Goal: Information Seeking & Learning: Compare options

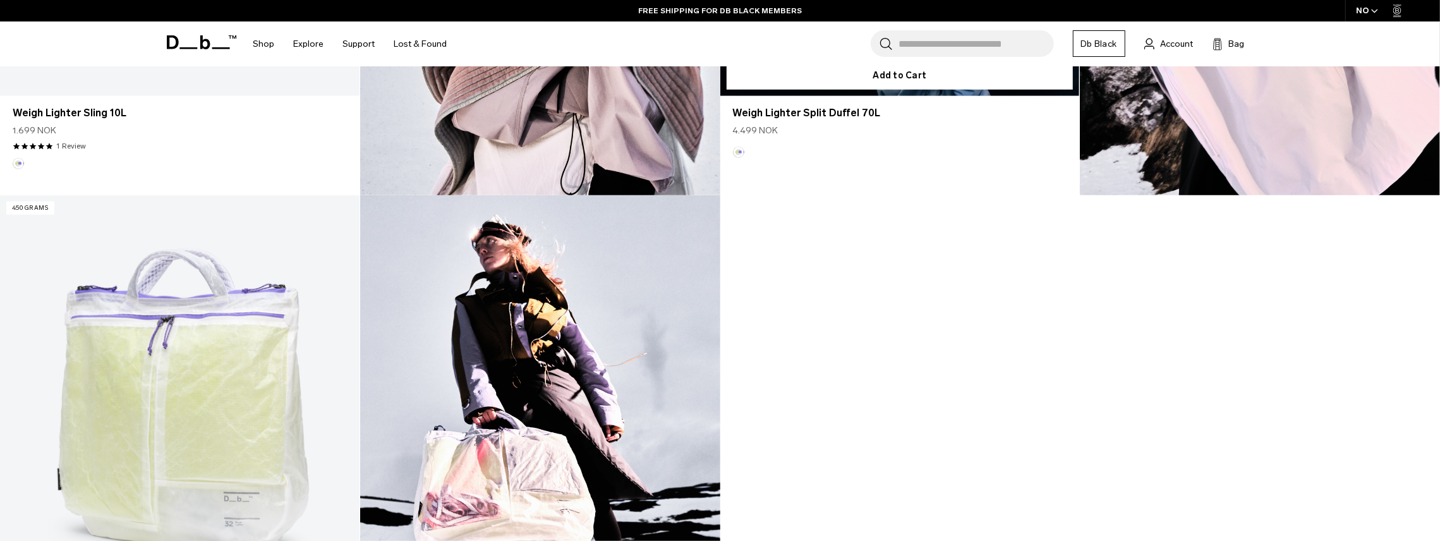
scroll to position [1249, 0]
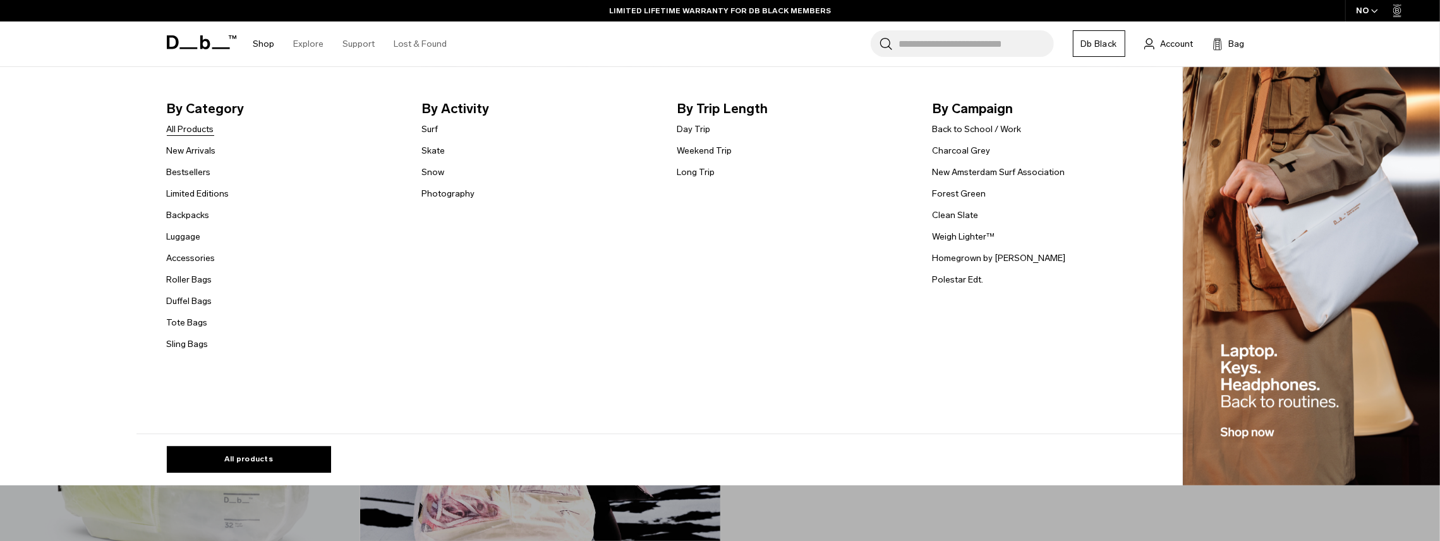
click at [188, 131] on link "All Products" at bounding box center [190, 129] width 47 height 13
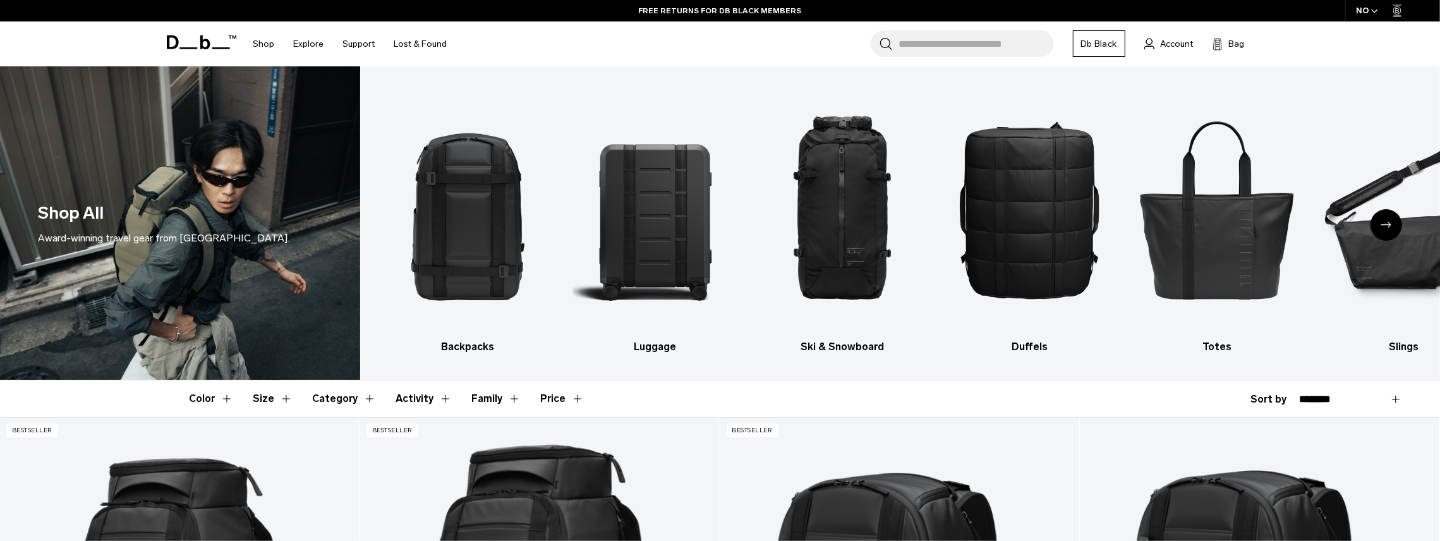
click at [1378, 9] on span "button" at bounding box center [1374, 10] width 7 height 9
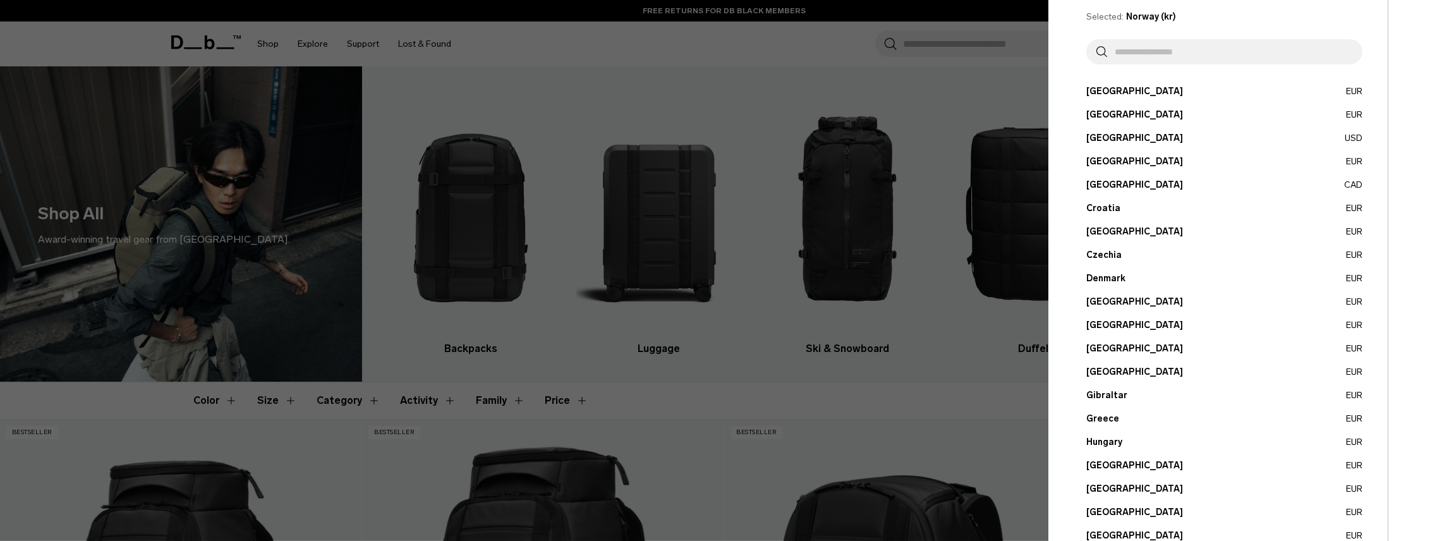
scroll to position [391, 0]
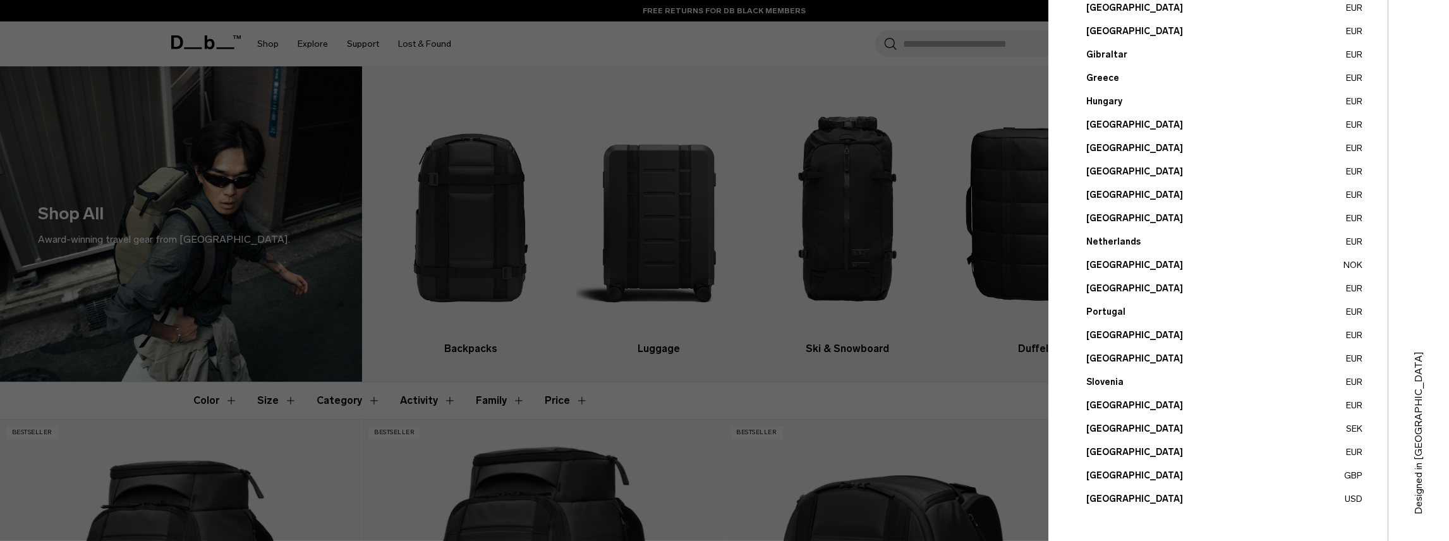
click at [1092, 312] on button "Portugal EUR" at bounding box center [1224, 311] width 276 height 13
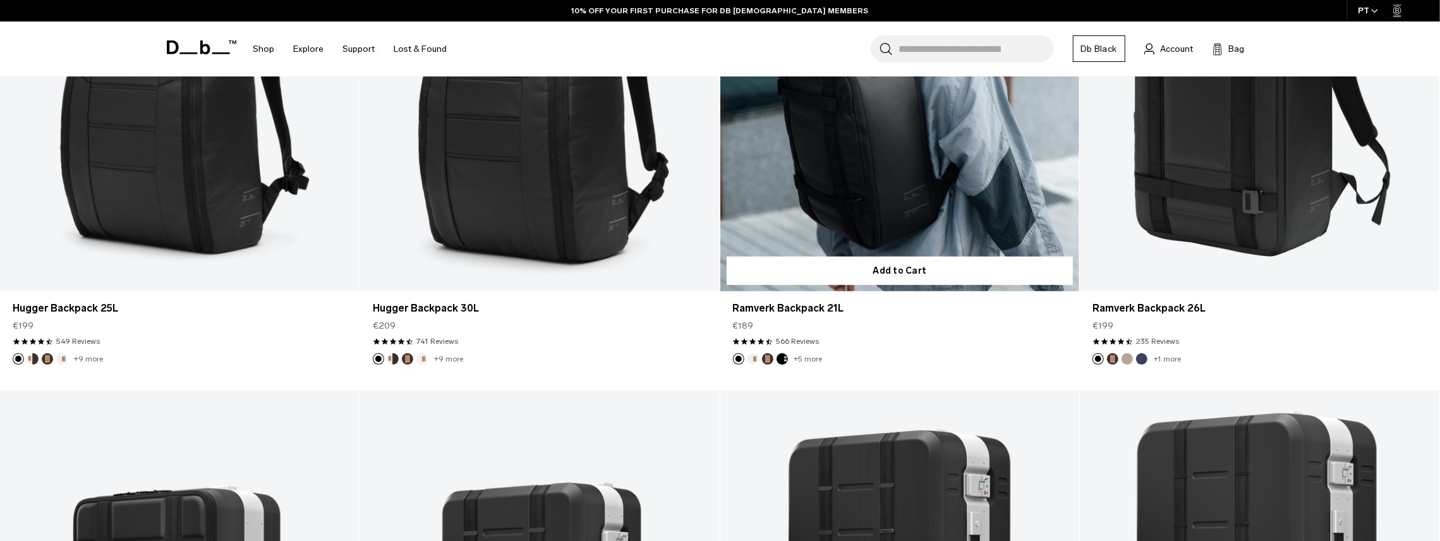
scroll to position [920, 0]
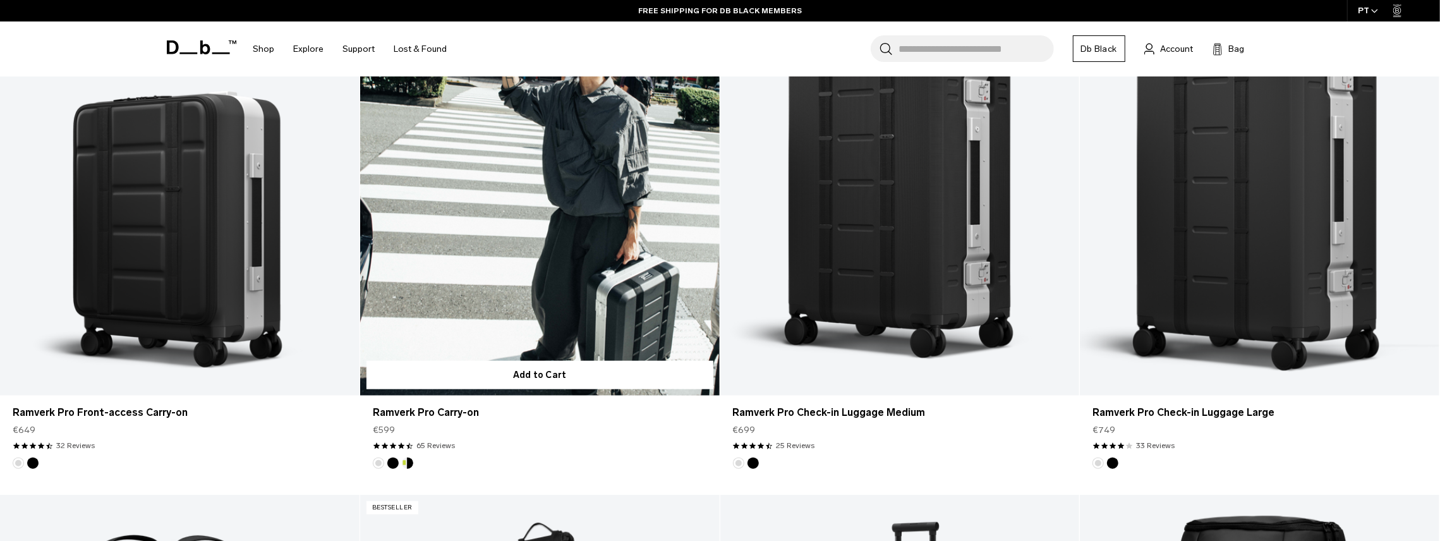
click at [540, 247] on link "Ramverk Pro Carry-on" at bounding box center [540, 195] width 360 height 399
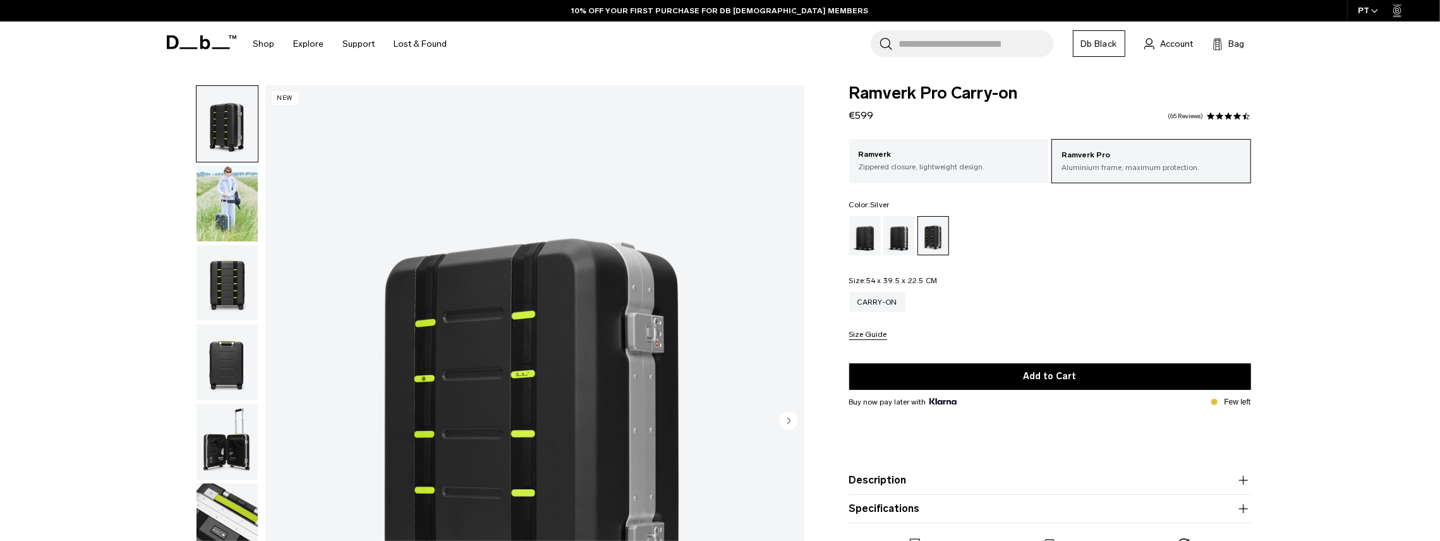
click at [907, 234] on div "Silver" at bounding box center [899, 235] width 32 height 39
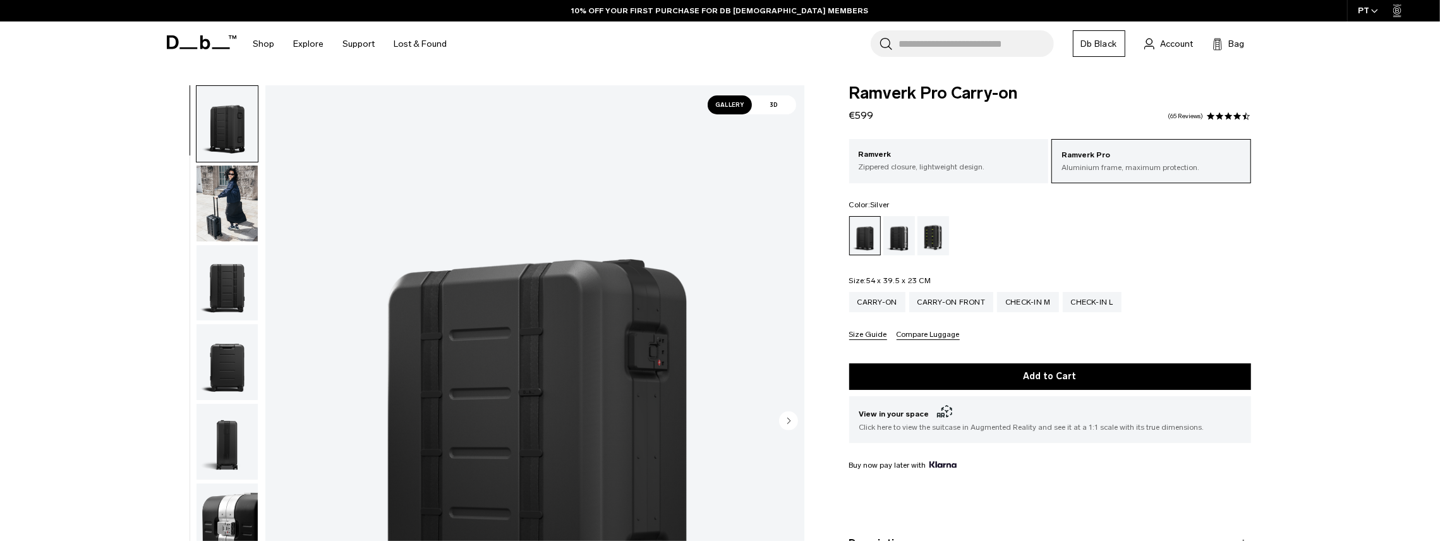
click at [899, 233] on div "Silver" at bounding box center [899, 235] width 32 height 39
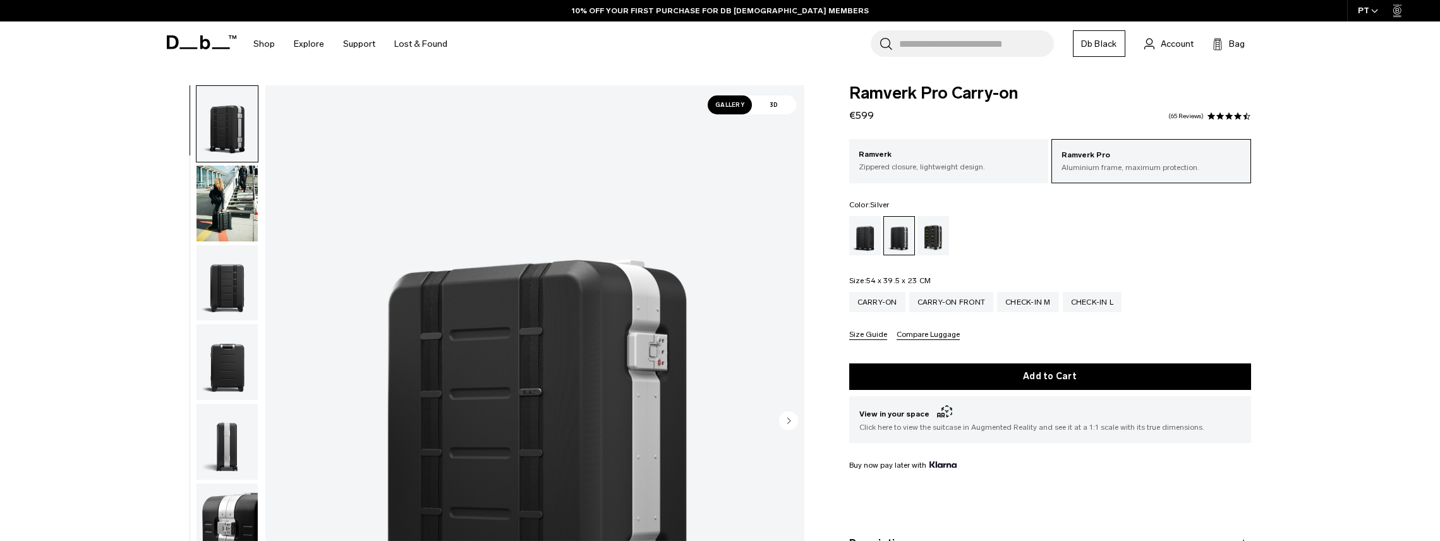
click at [890, 165] on p "Zippered closure, lightweight design." at bounding box center [949, 166] width 181 height 11
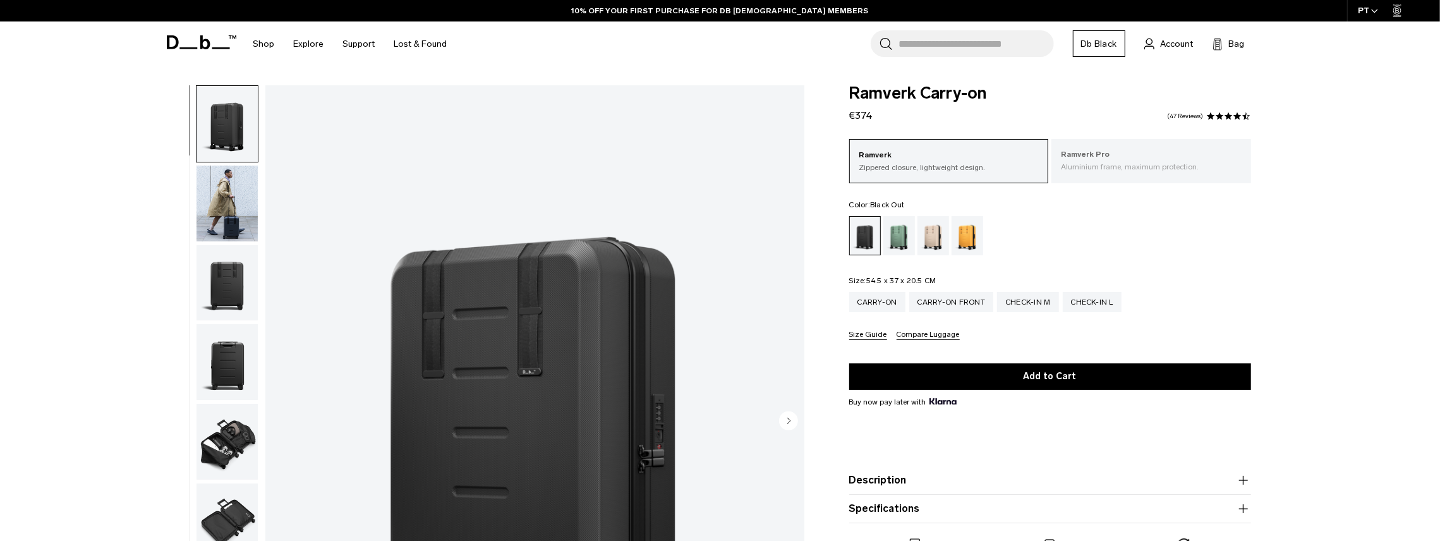
click at [1111, 171] on p "Aluminium frame, maximum protection." at bounding box center [1151, 166] width 181 height 11
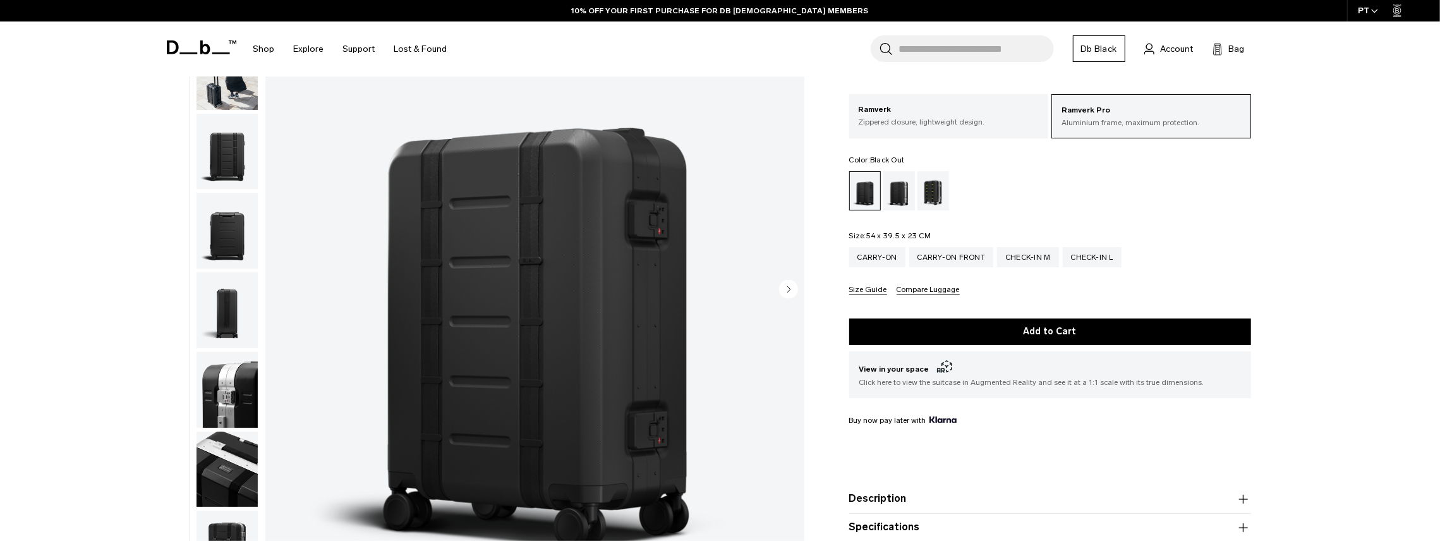
scroll to position [131, 0]
click at [896, 187] on div "Silver" at bounding box center [899, 190] width 32 height 39
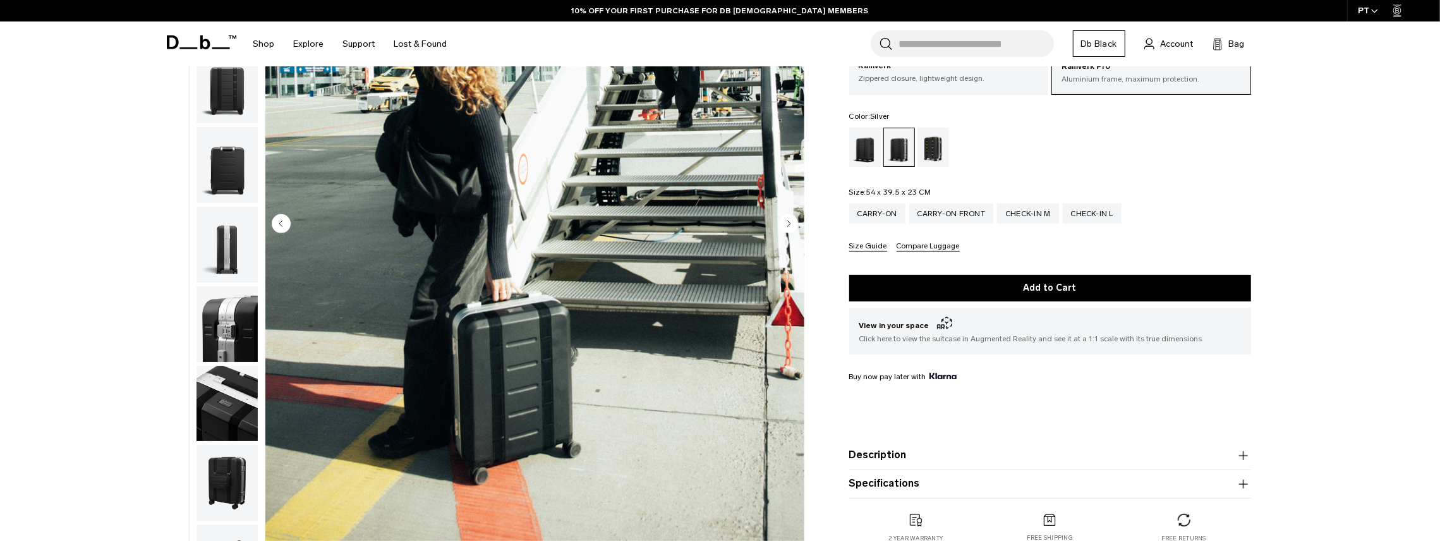
scroll to position [69, 0]
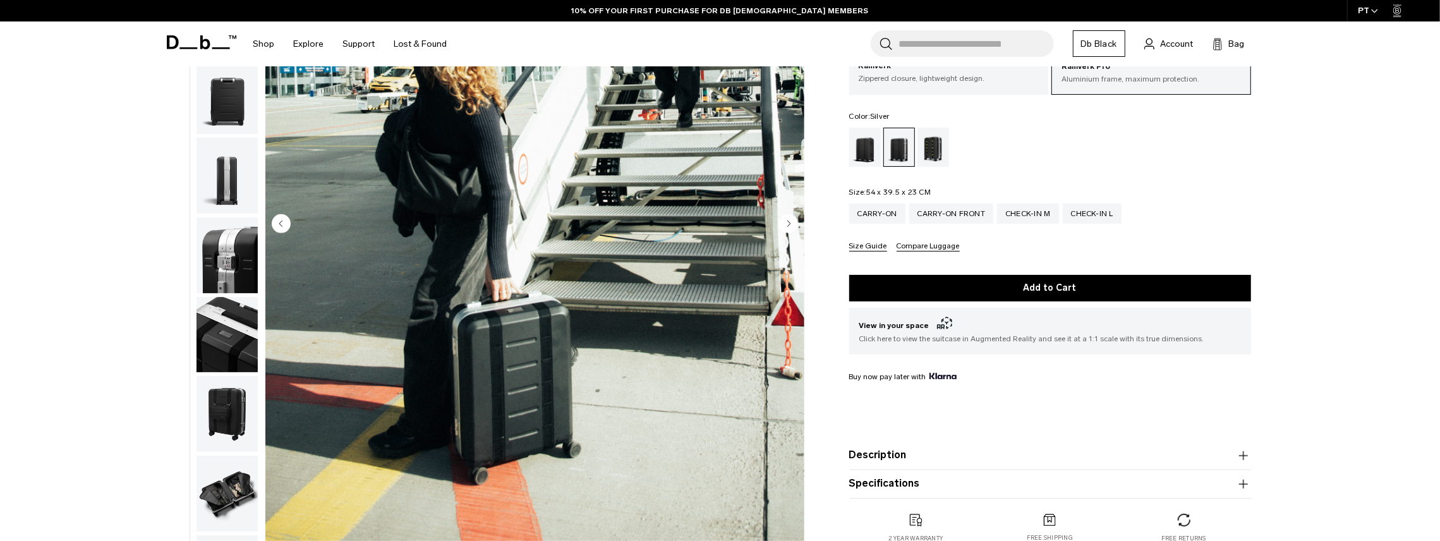
click at [788, 223] on circle "Next slide" at bounding box center [788, 223] width 19 height 19
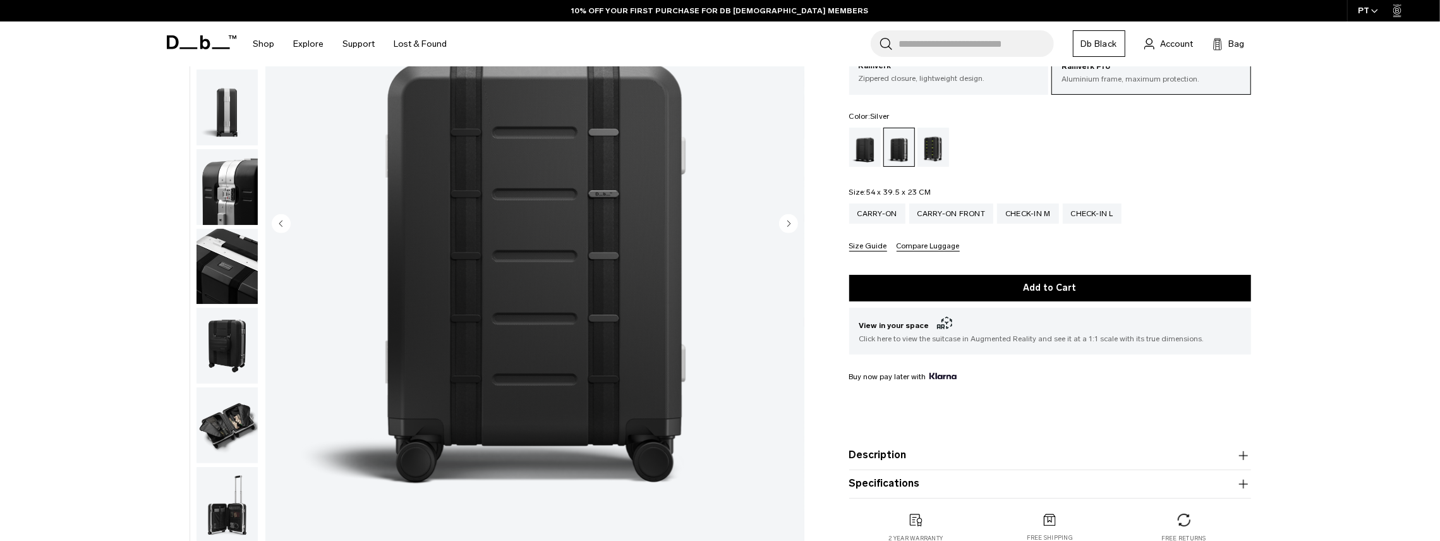
click at [788, 223] on circle "Next slide" at bounding box center [788, 223] width 19 height 19
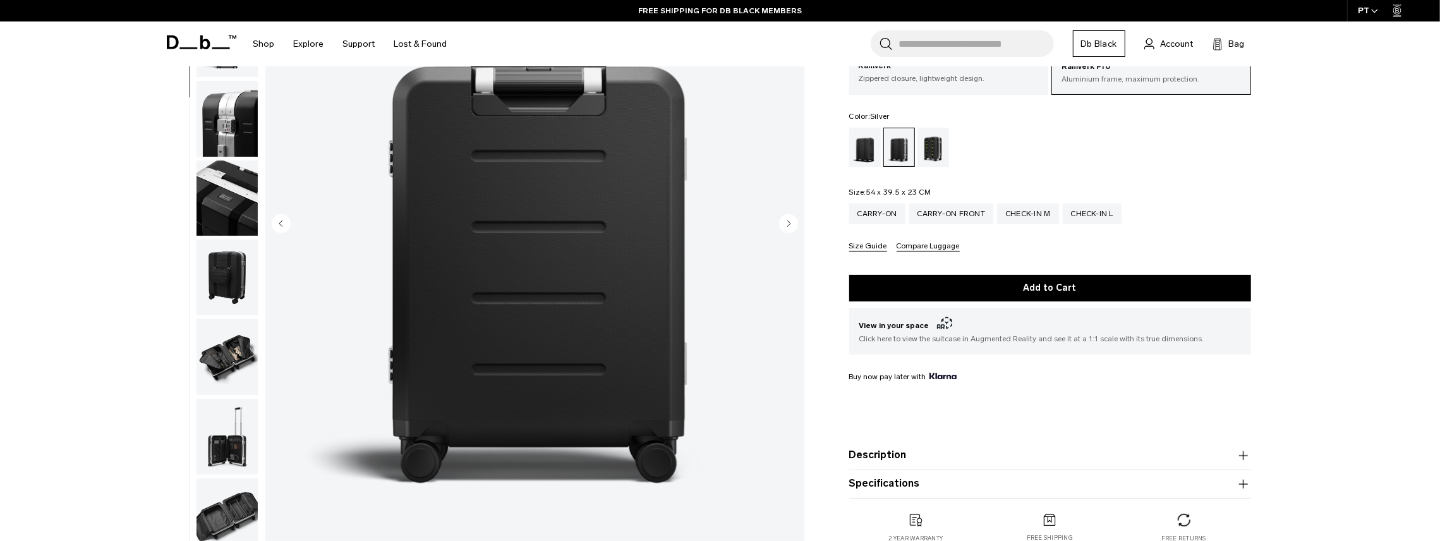
scroll to position [206, 0]
click at [787, 223] on circle "Next slide" at bounding box center [788, 223] width 19 height 19
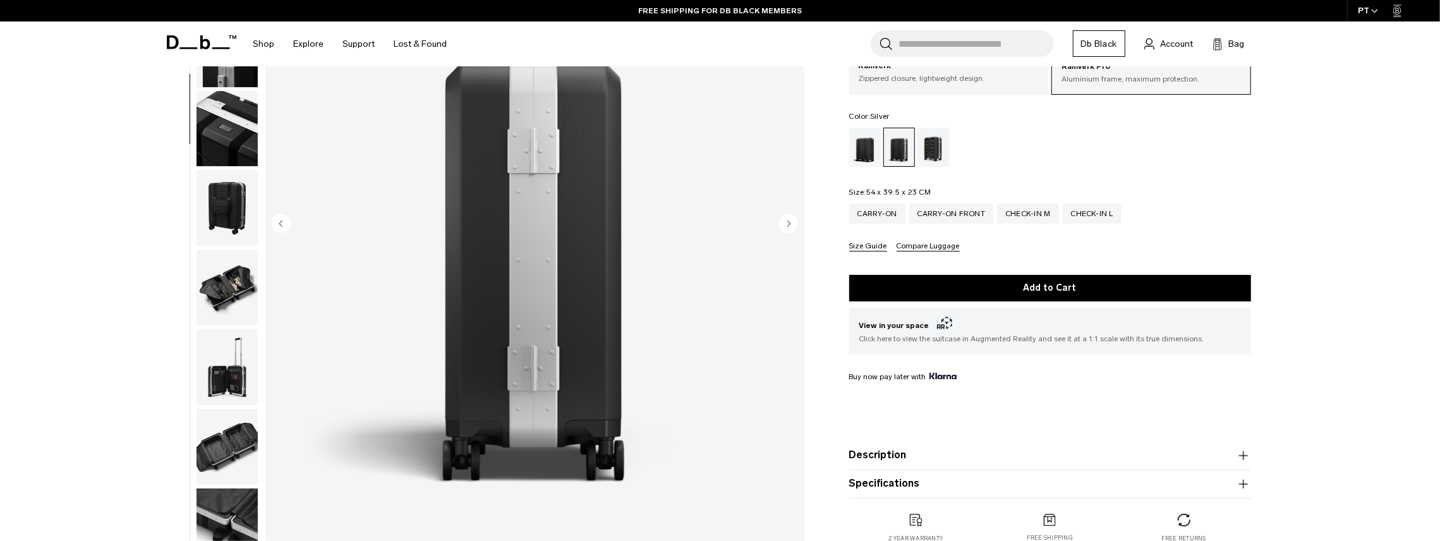
click at [787, 223] on circle "Next slide" at bounding box center [788, 223] width 19 height 19
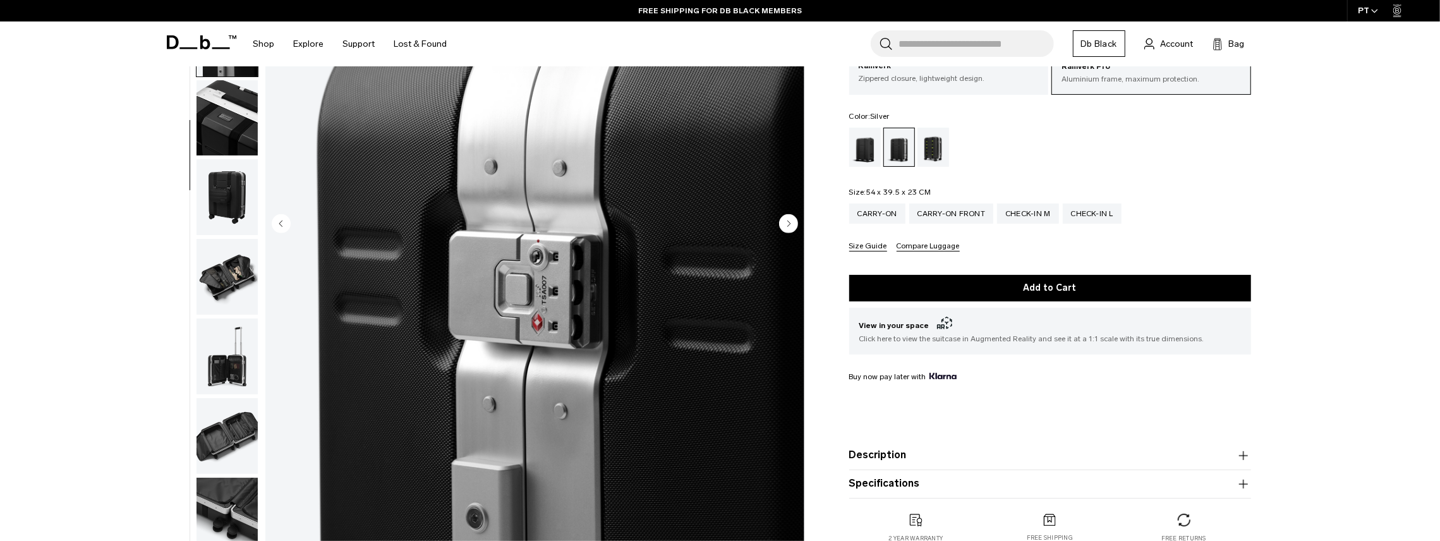
scroll to position [286, 0]
click at [787, 223] on circle "Next slide" at bounding box center [788, 223] width 19 height 19
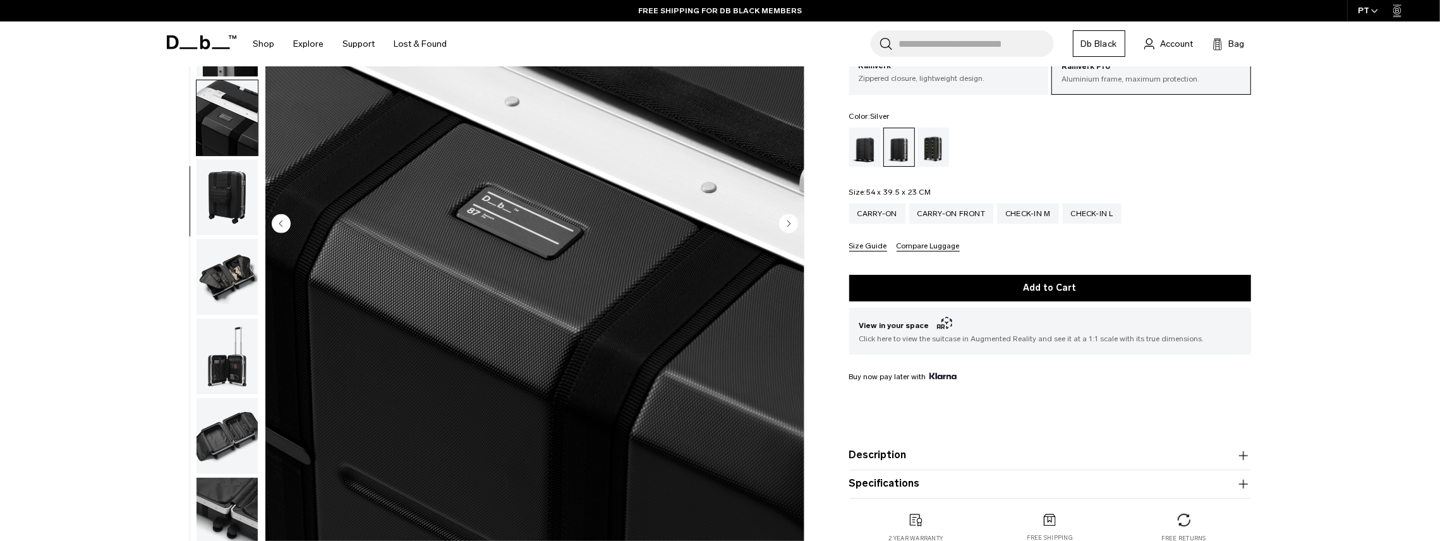
click at [787, 223] on circle "Next slide" at bounding box center [788, 223] width 19 height 19
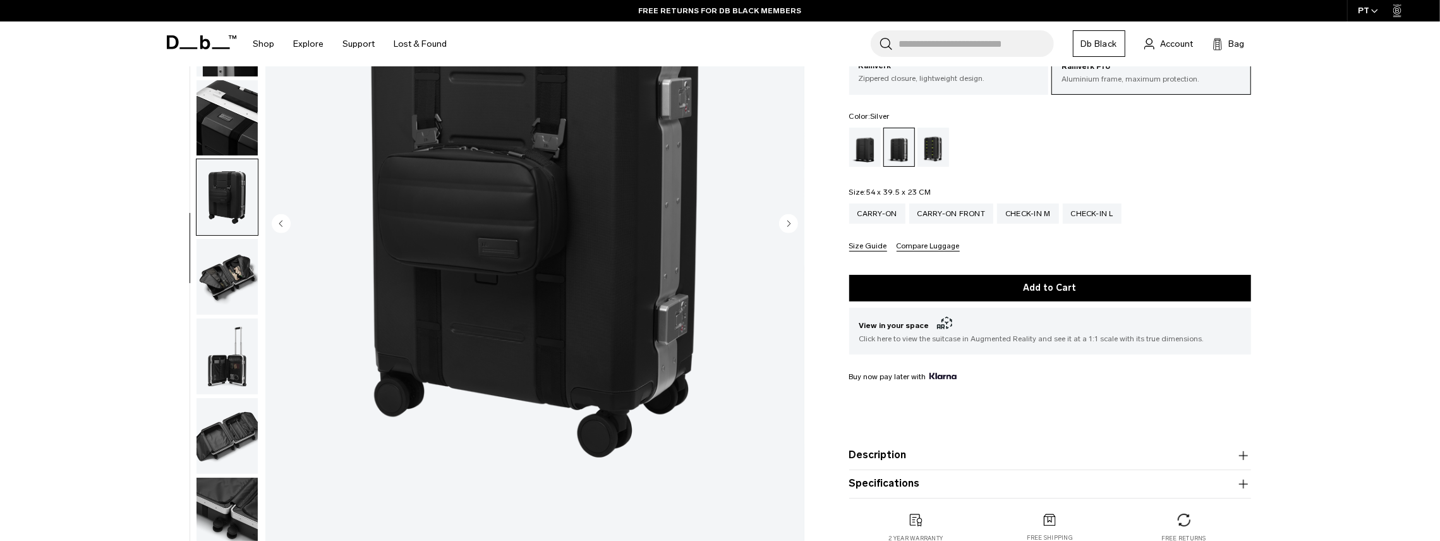
click at [787, 223] on circle "Next slide" at bounding box center [788, 223] width 19 height 19
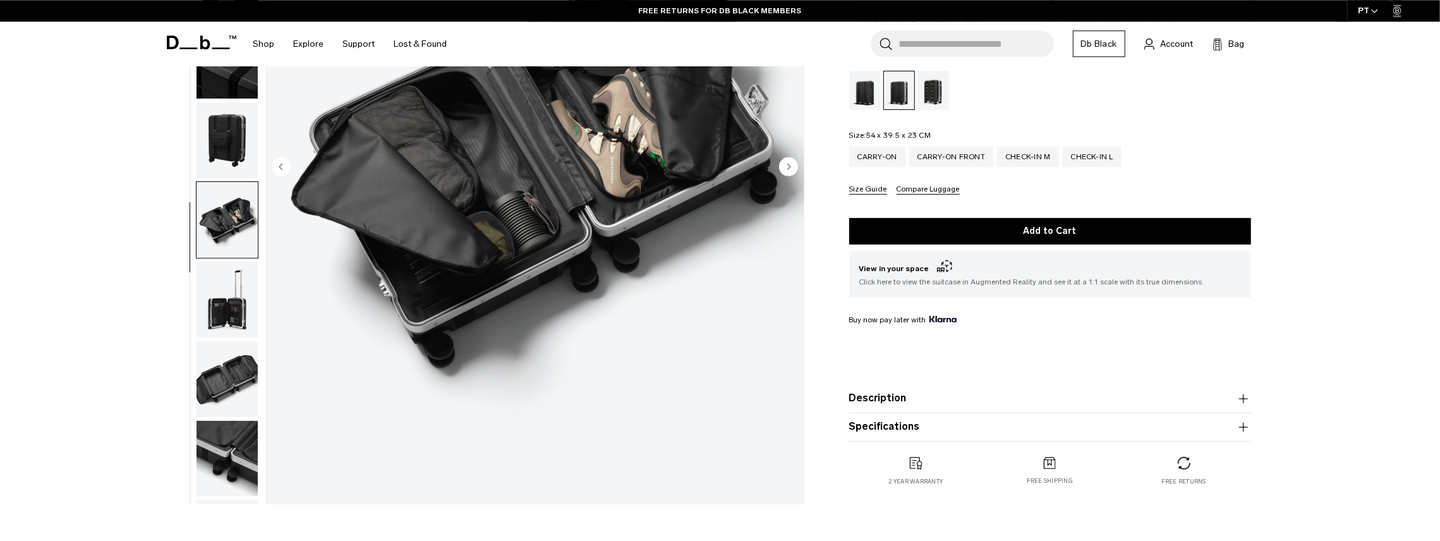
scroll to position [263, 0]
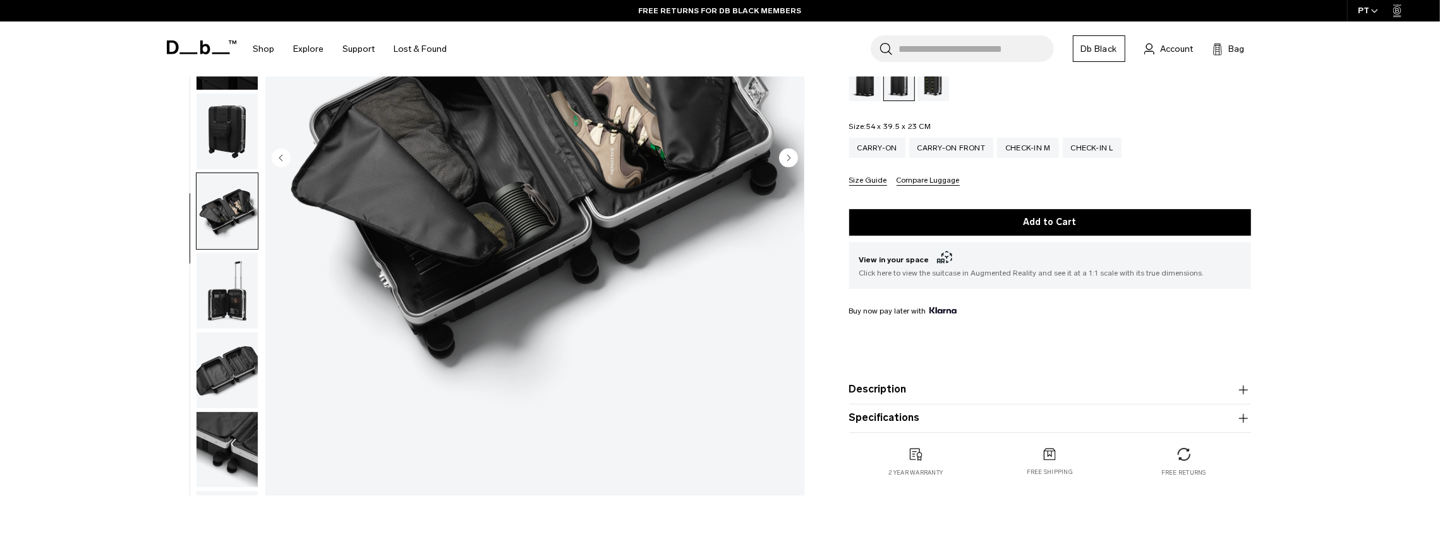
click at [231, 332] on img "button" at bounding box center [227, 370] width 61 height 76
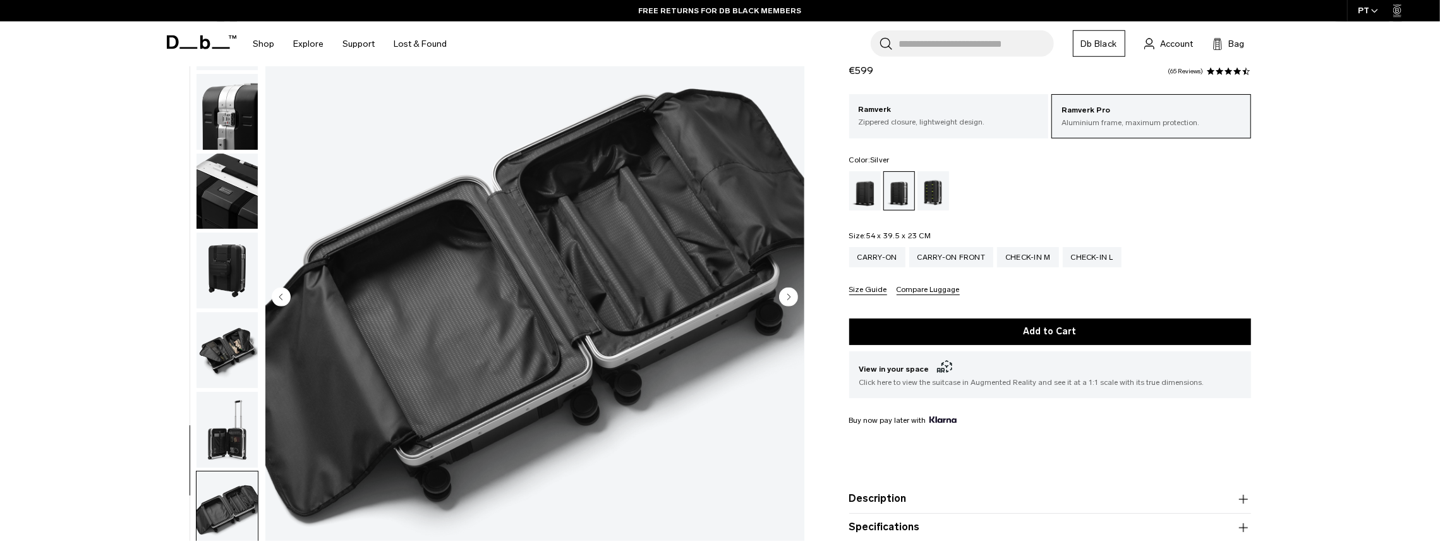
scroll to position [131, 0]
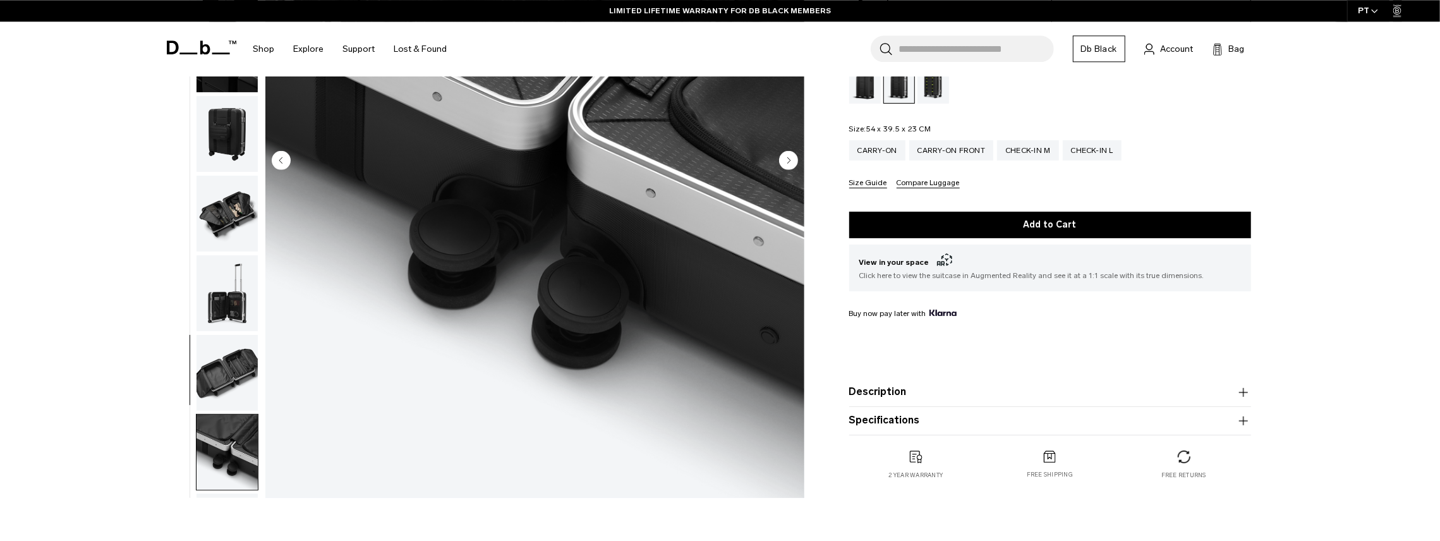
scroll to position [263, 0]
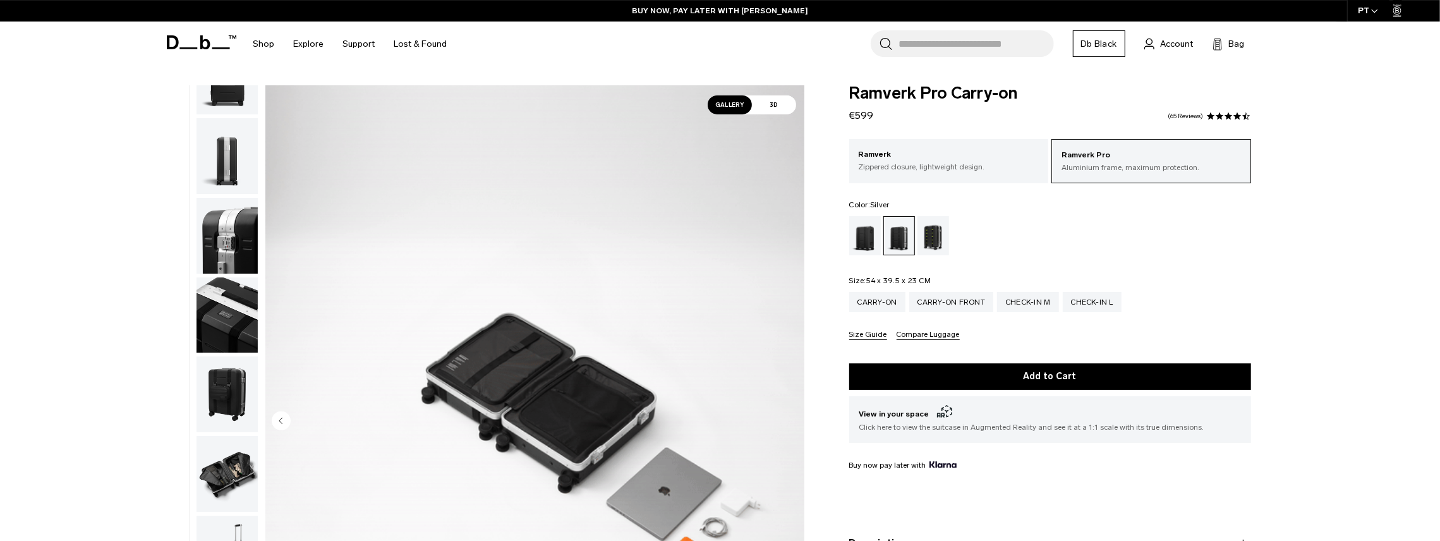
scroll to position [0, 0]
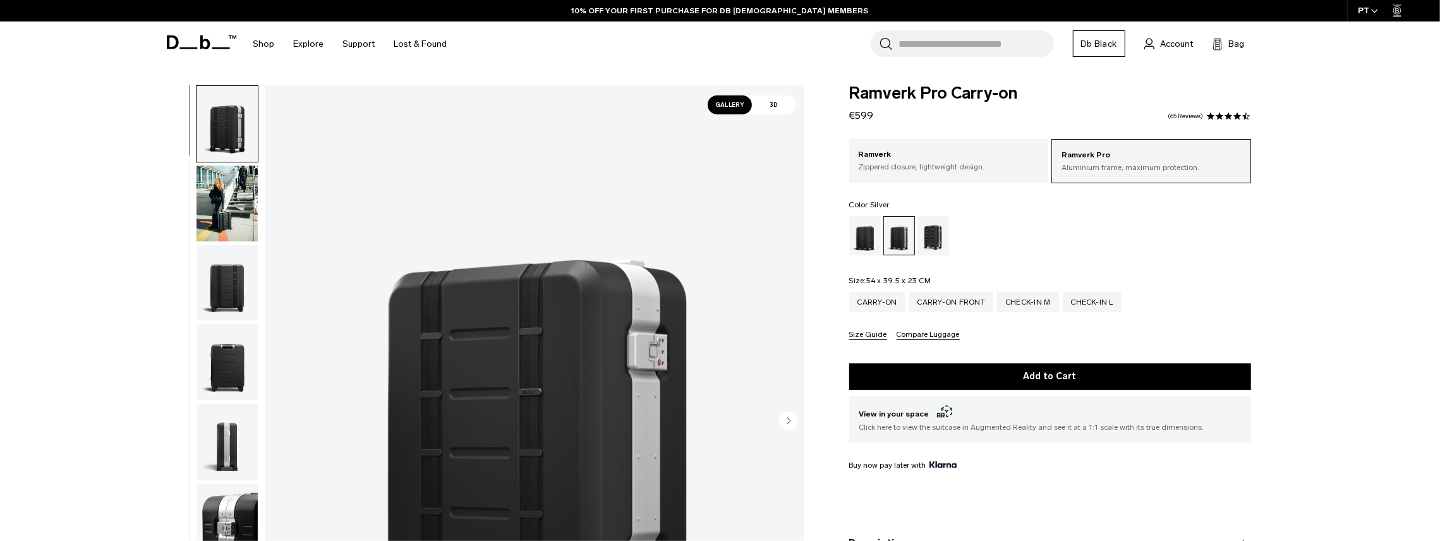
click at [68, 525] on div "**********" at bounding box center [720, 424] width 1440 height 679
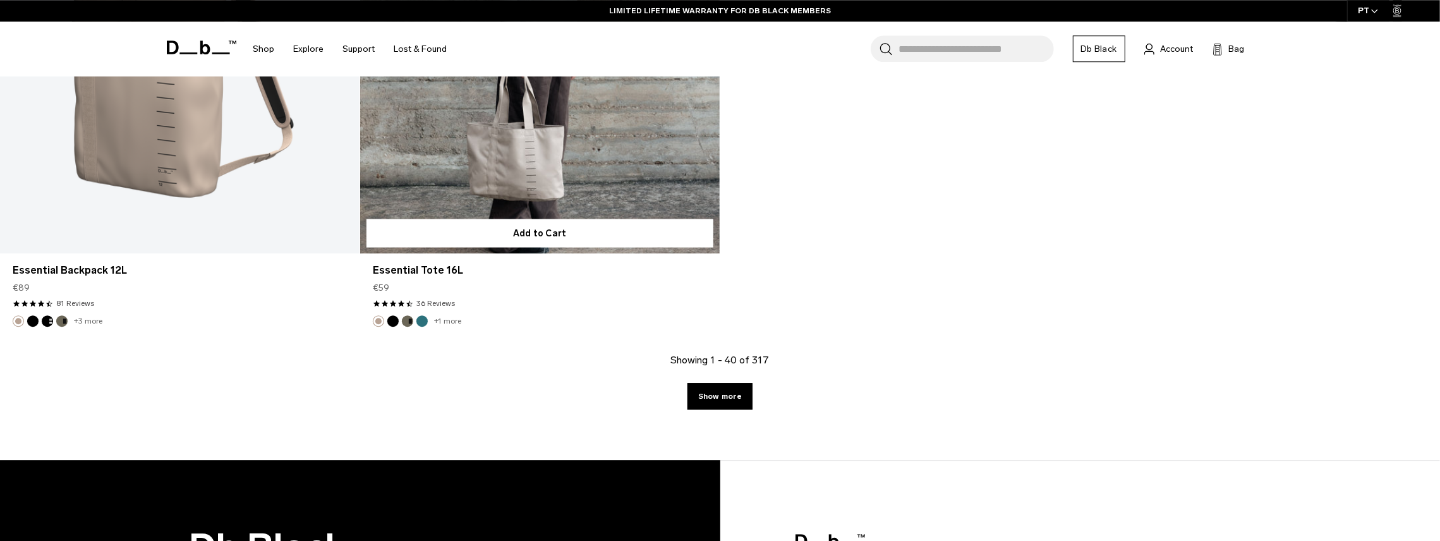
scroll to position [6060, 0]
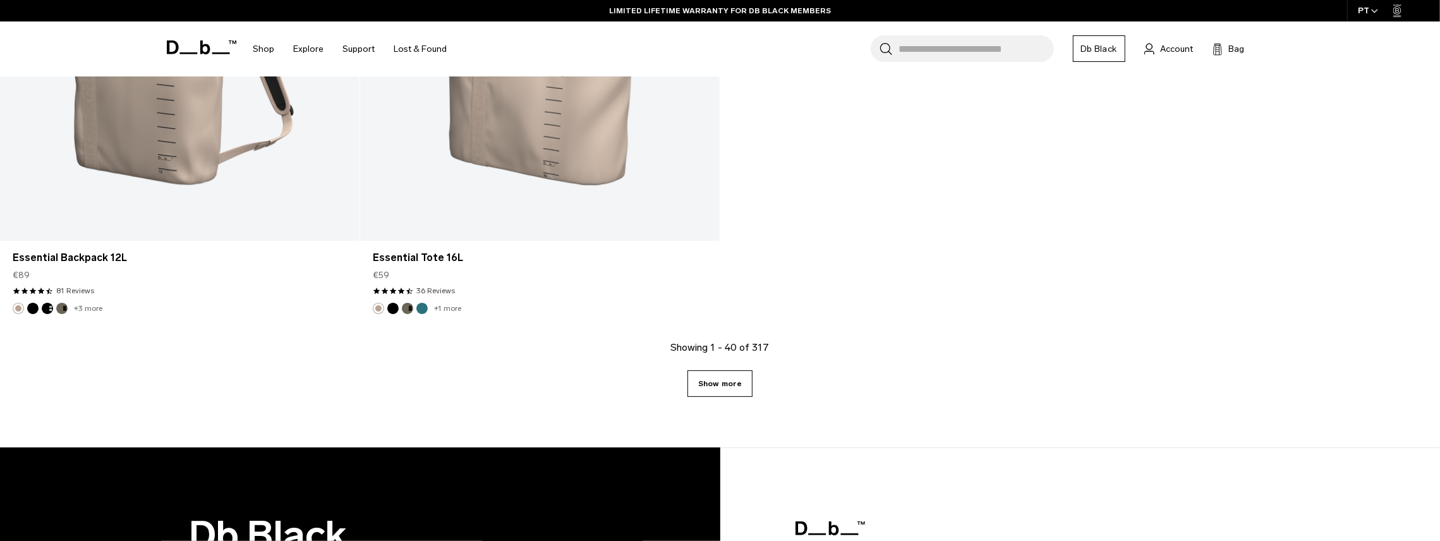
click at [719, 395] on link "Show more" at bounding box center [719, 383] width 65 height 27
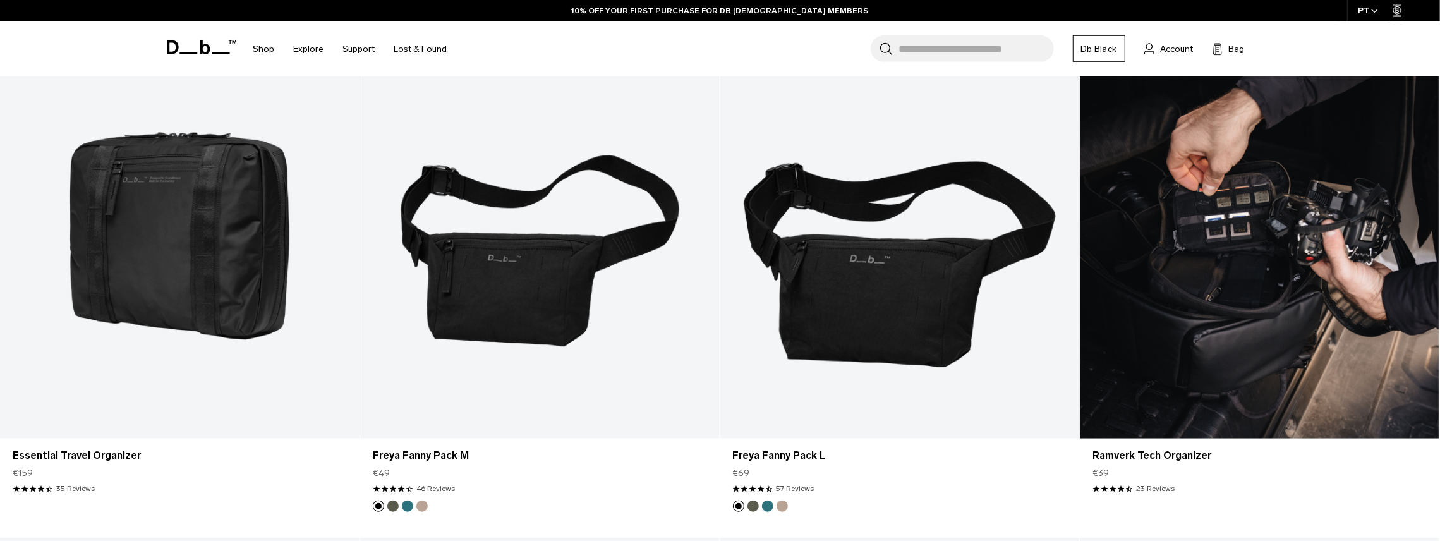
scroll to position [9343, 0]
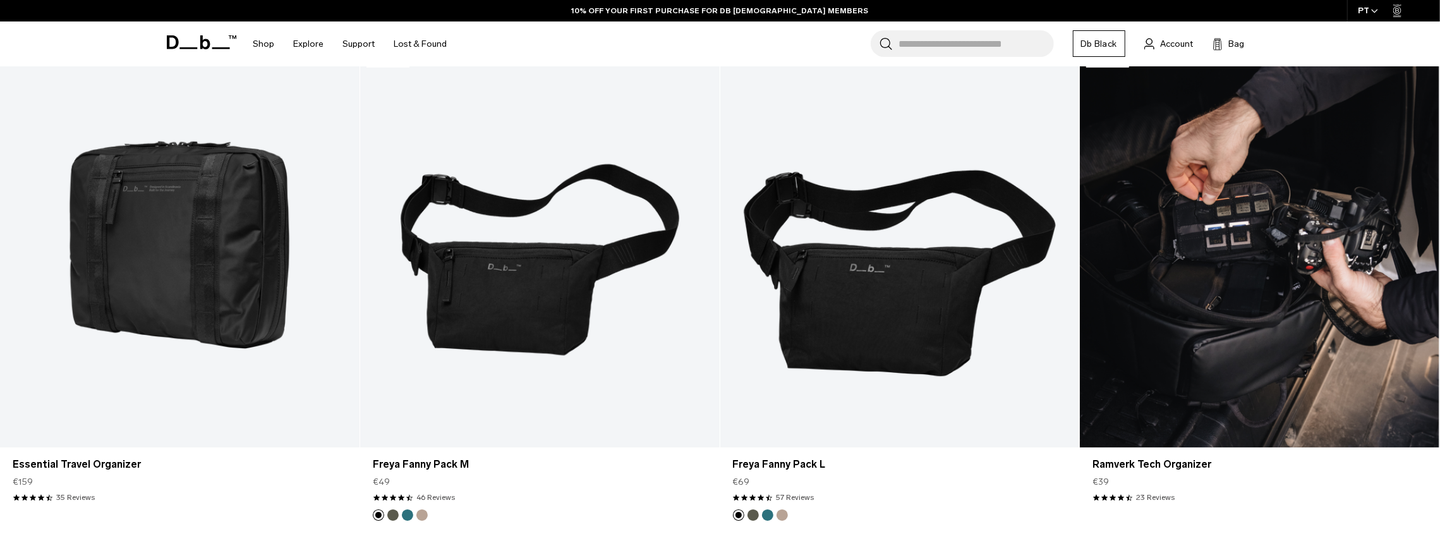
click at [1237, 274] on link "Ramverk Tech Organizer" at bounding box center [1260, 247] width 360 height 399
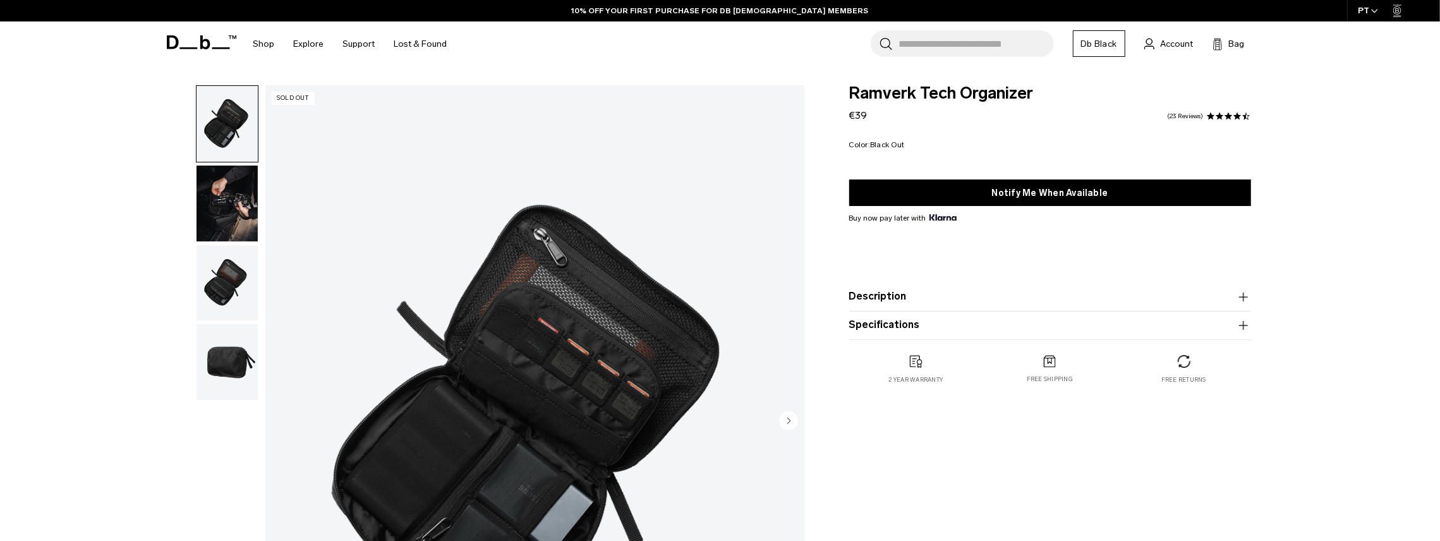
click at [212, 328] on img "button" at bounding box center [227, 362] width 61 height 76
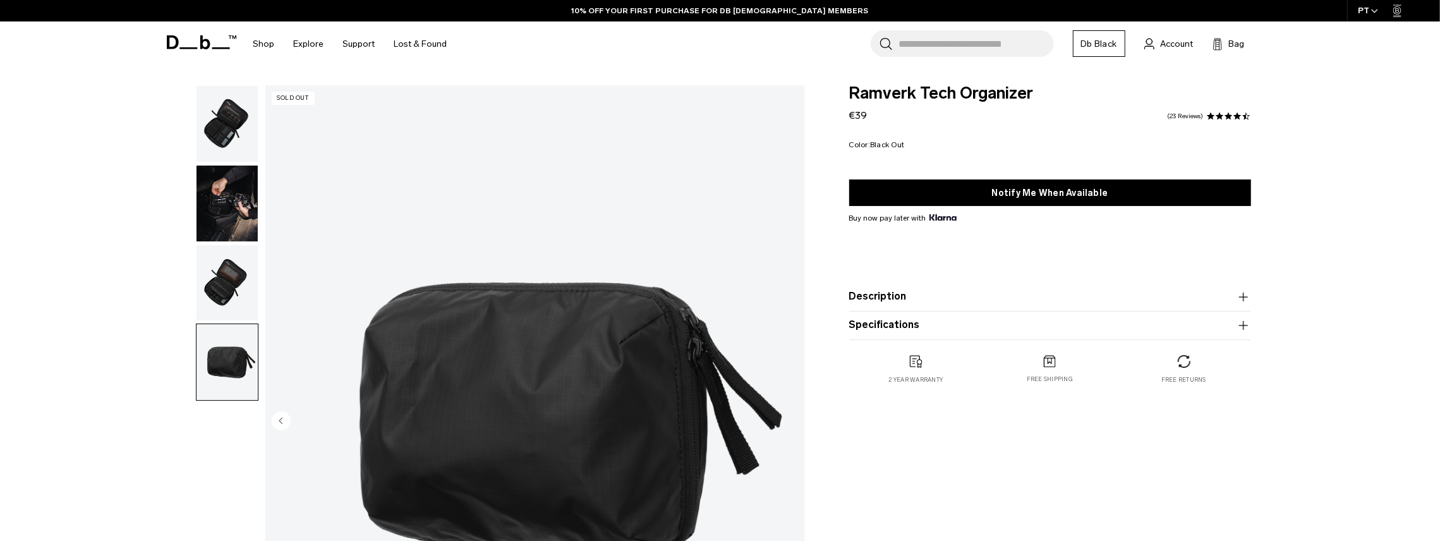
click at [222, 256] on img "button" at bounding box center [227, 283] width 61 height 76
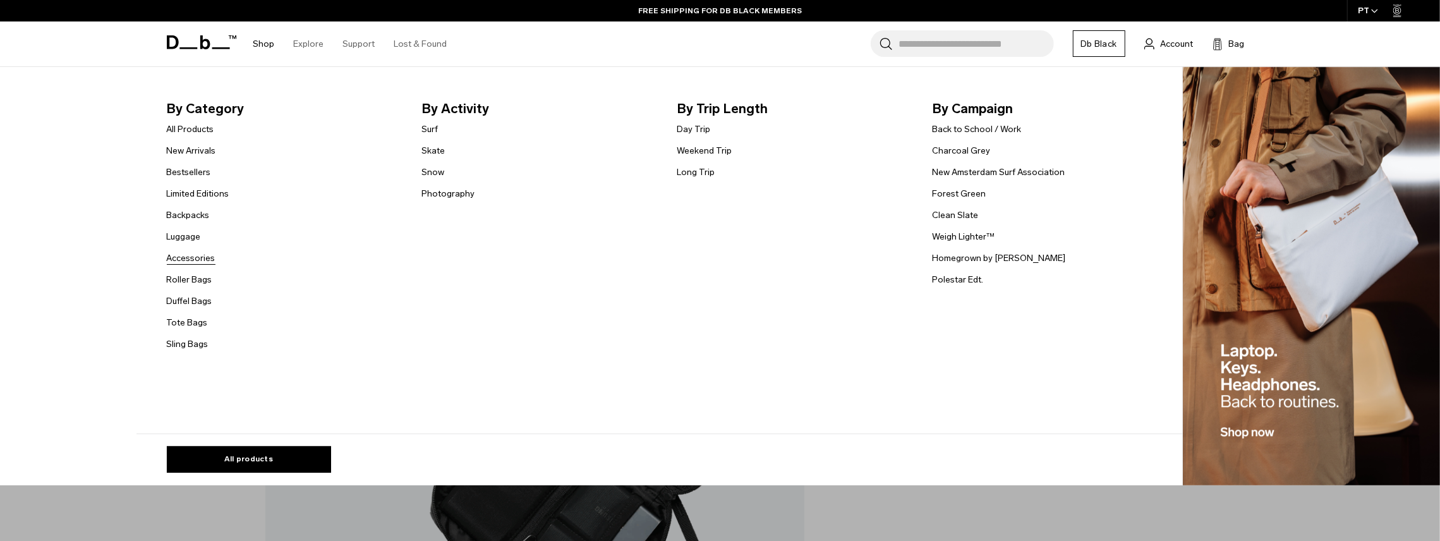
click at [178, 260] on link "Accessories" at bounding box center [191, 257] width 49 height 13
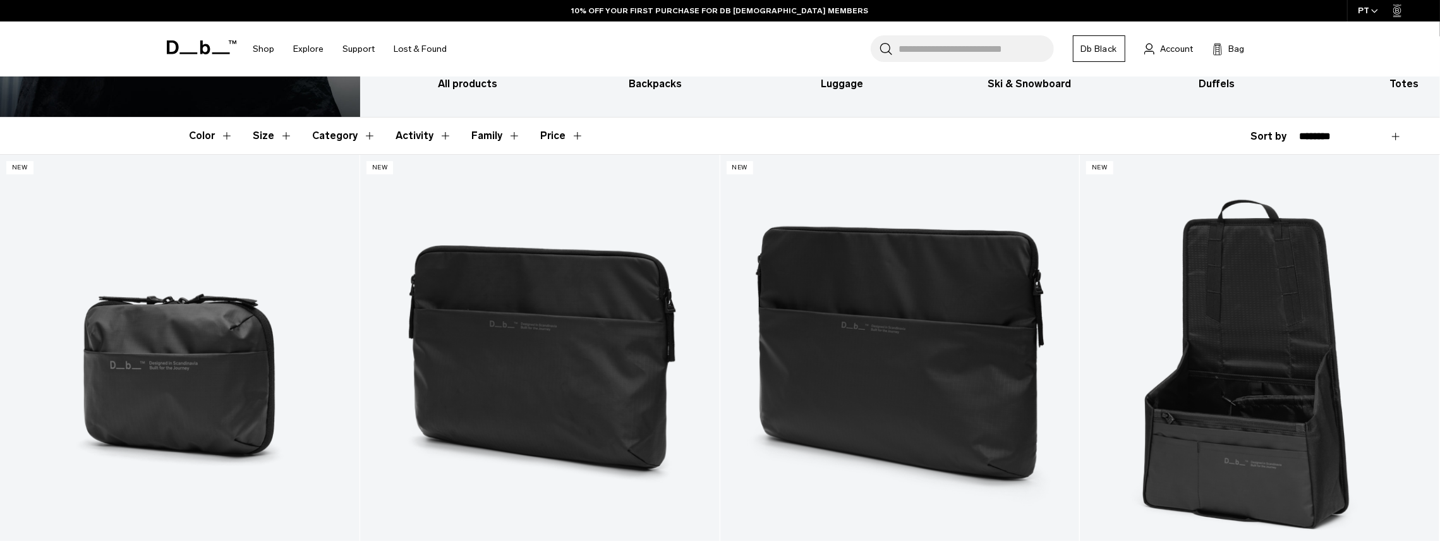
scroll to position [329, 0]
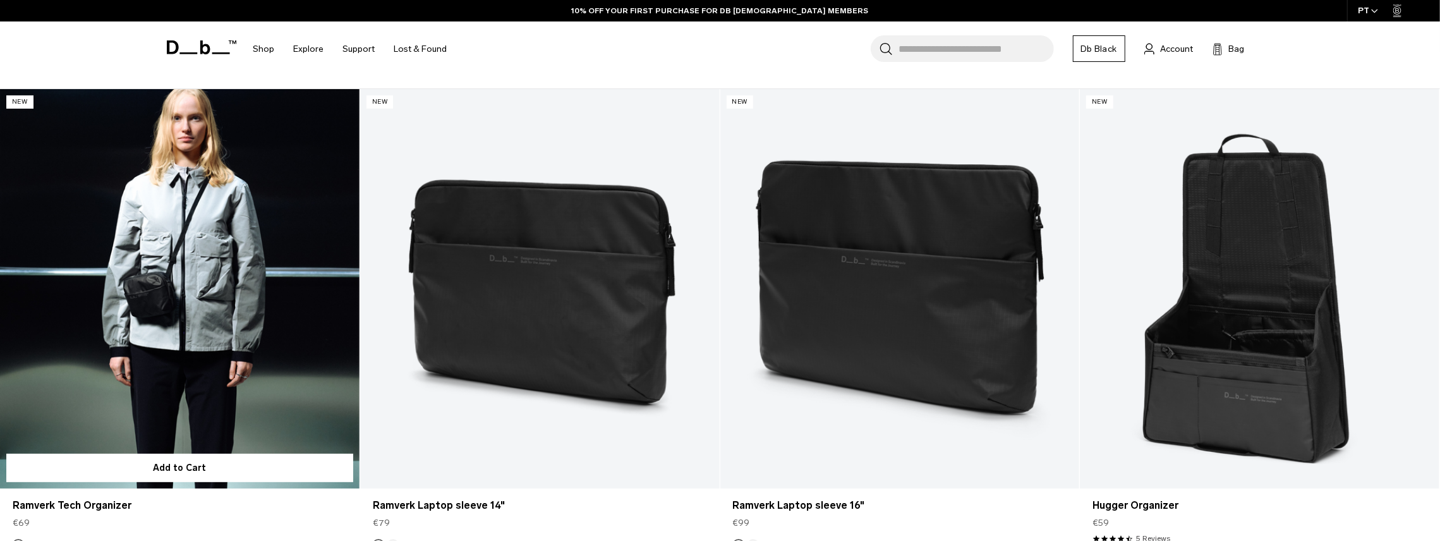
click at [247, 324] on link "Ramverk Tech Organizer" at bounding box center [180, 288] width 360 height 399
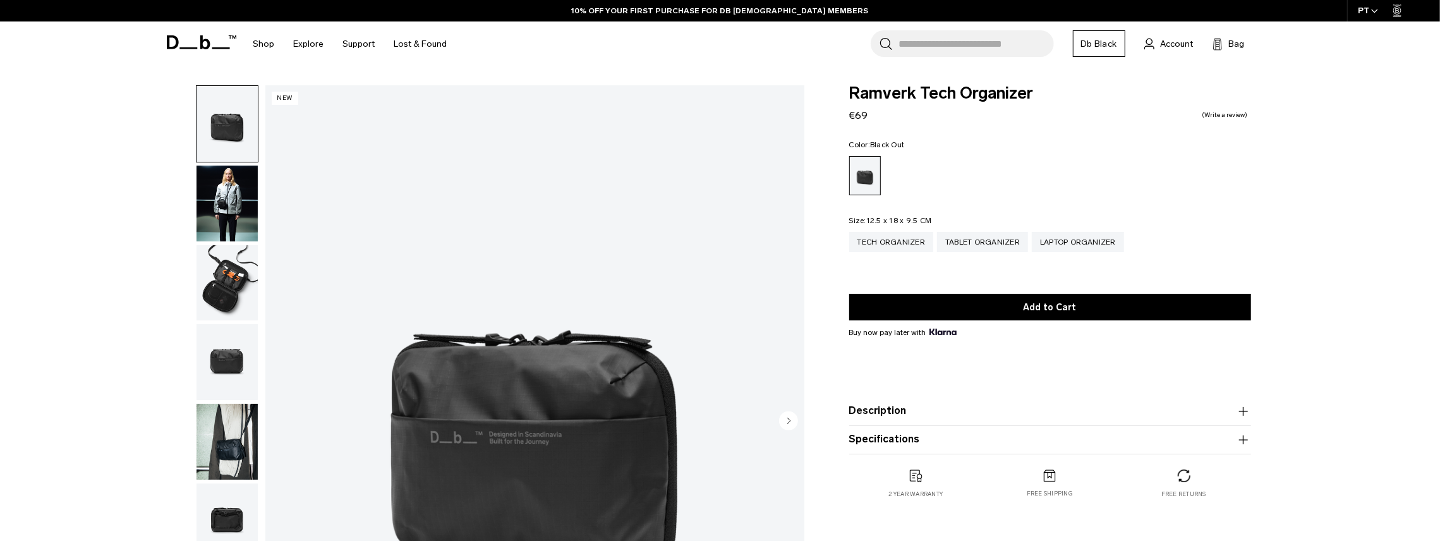
click at [227, 181] on img "button" at bounding box center [227, 204] width 61 height 76
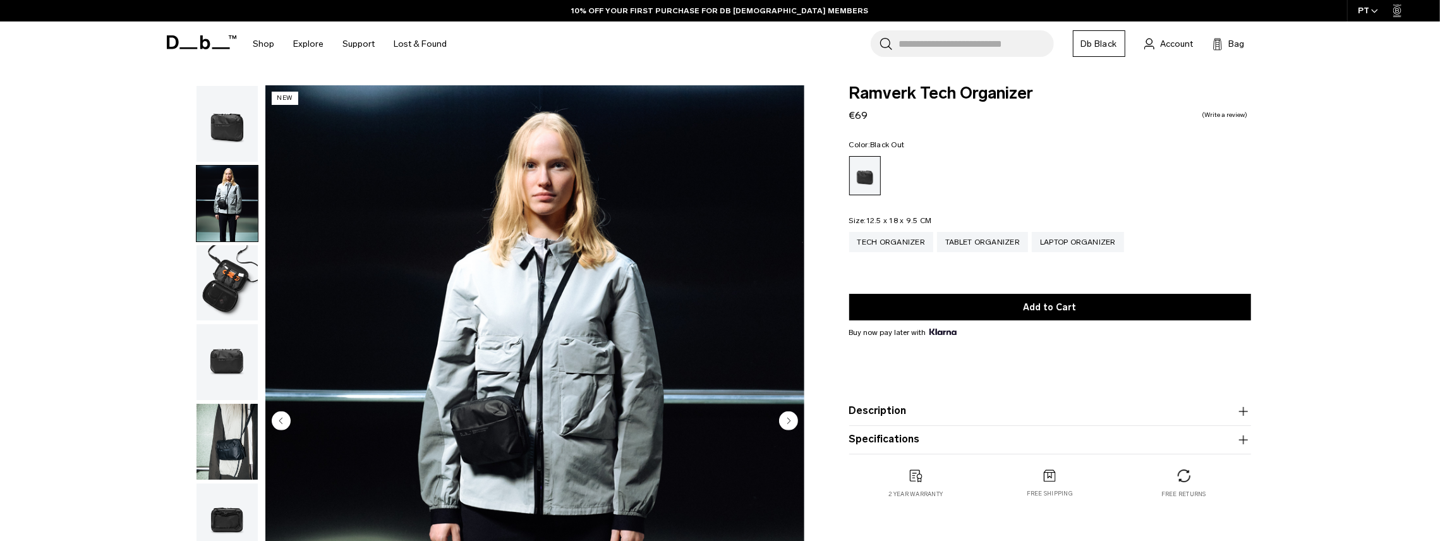
click at [217, 255] on img "button" at bounding box center [227, 283] width 61 height 76
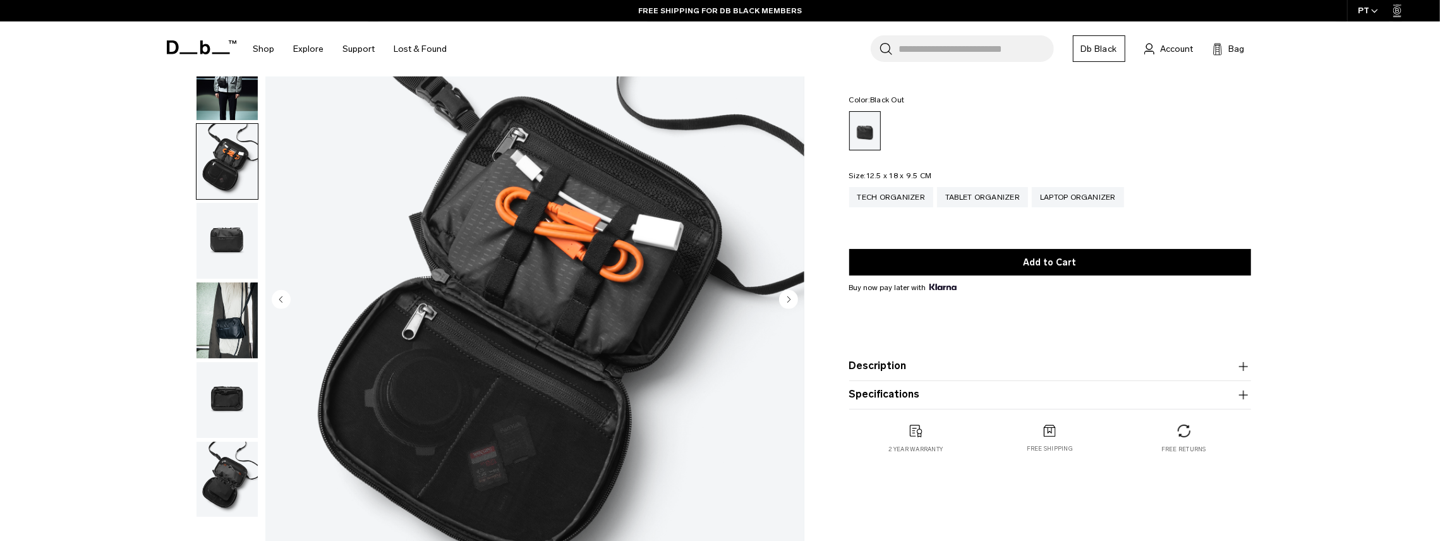
scroll to position [131, 0]
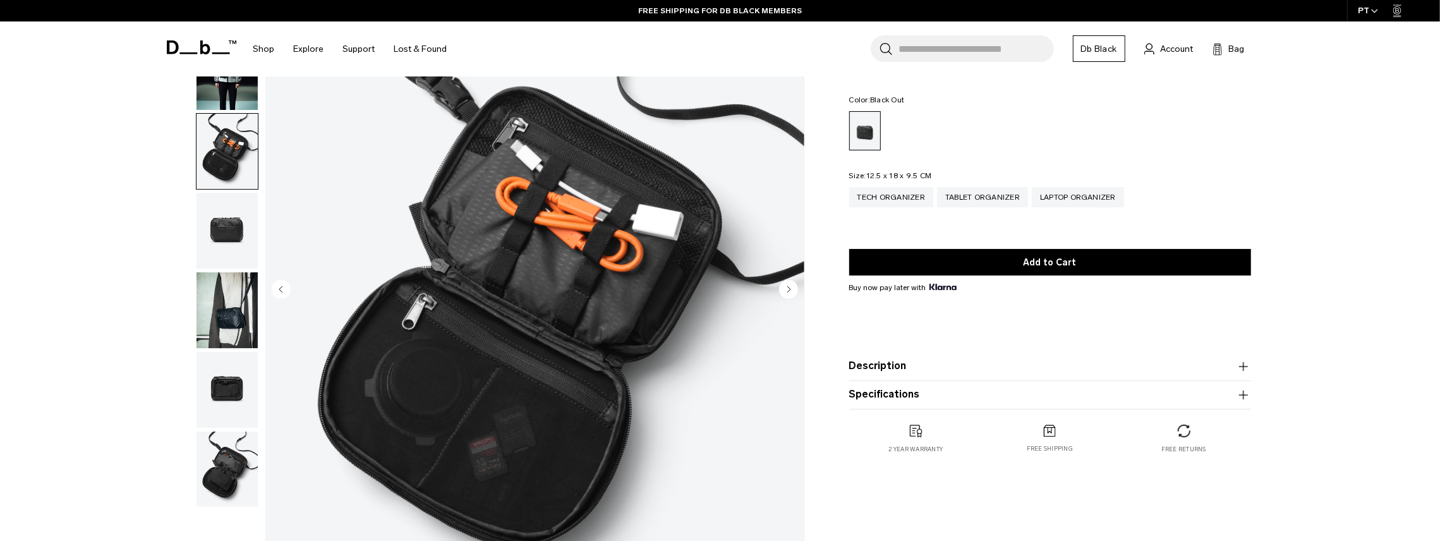
click at [223, 272] on img "button" at bounding box center [227, 310] width 61 height 76
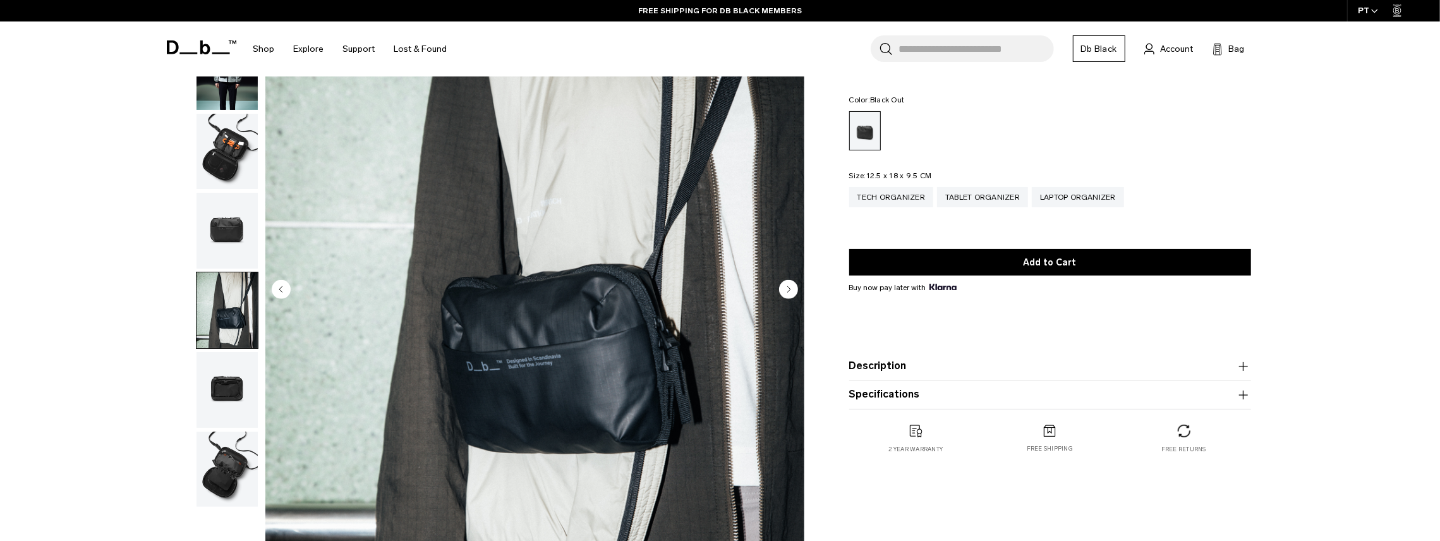
click at [241, 352] on img "button" at bounding box center [227, 390] width 61 height 76
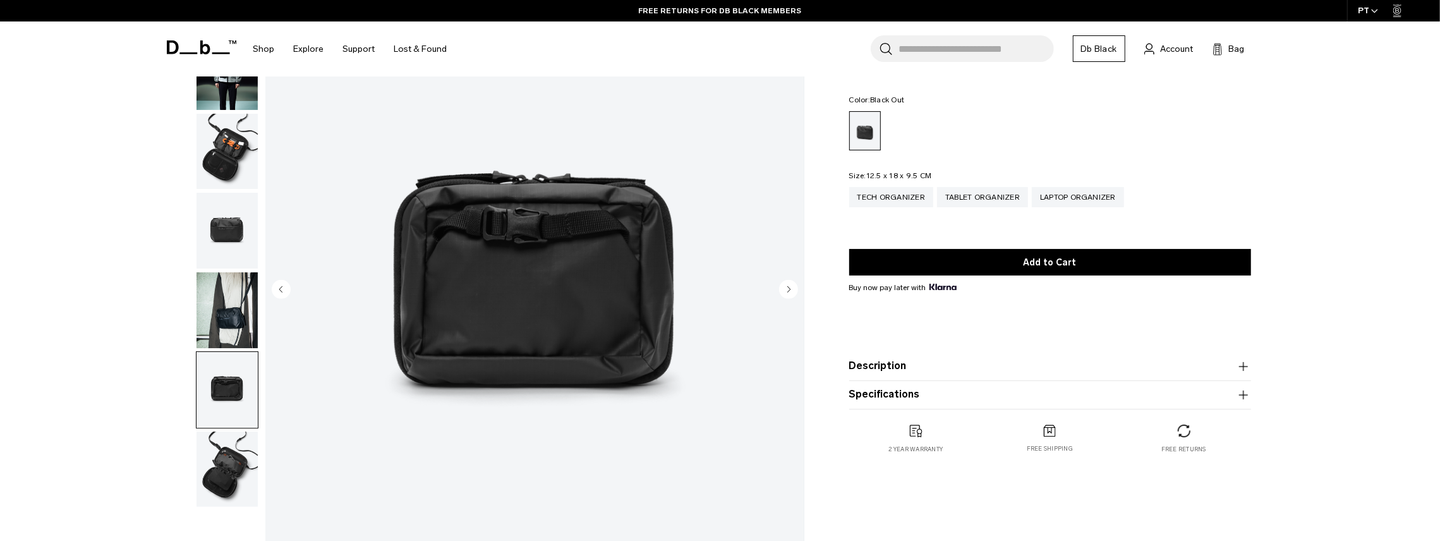
click at [233, 432] on img "button" at bounding box center [227, 470] width 61 height 76
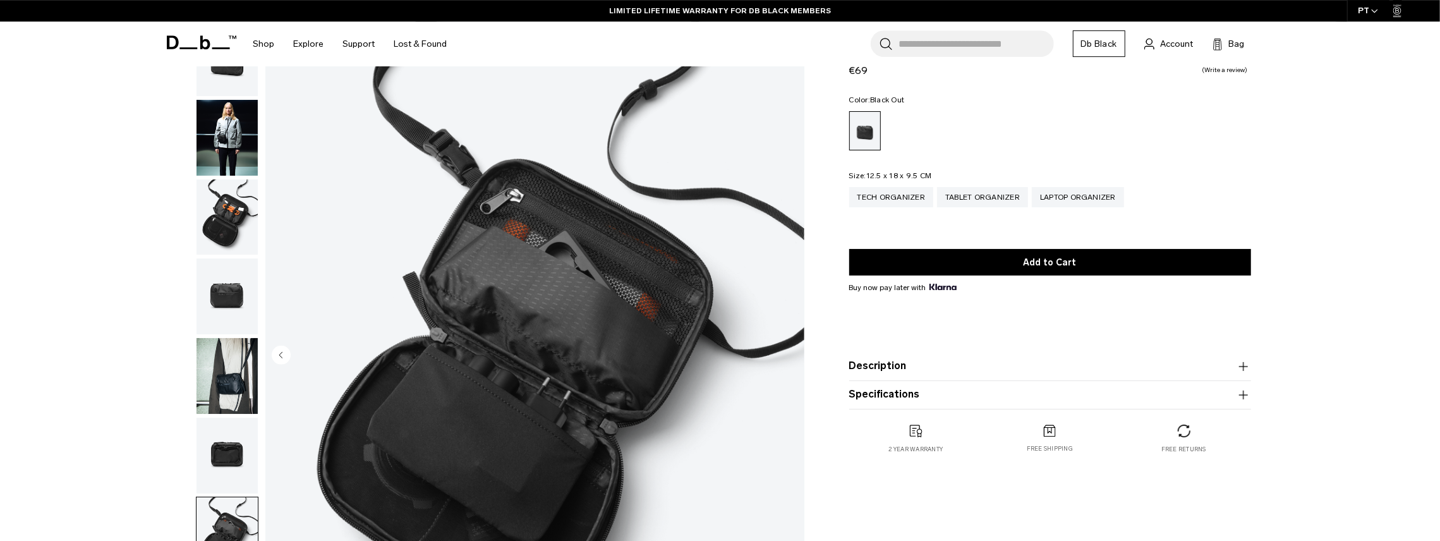
scroll to position [66, 0]
click at [234, 418] on img "button" at bounding box center [227, 456] width 61 height 76
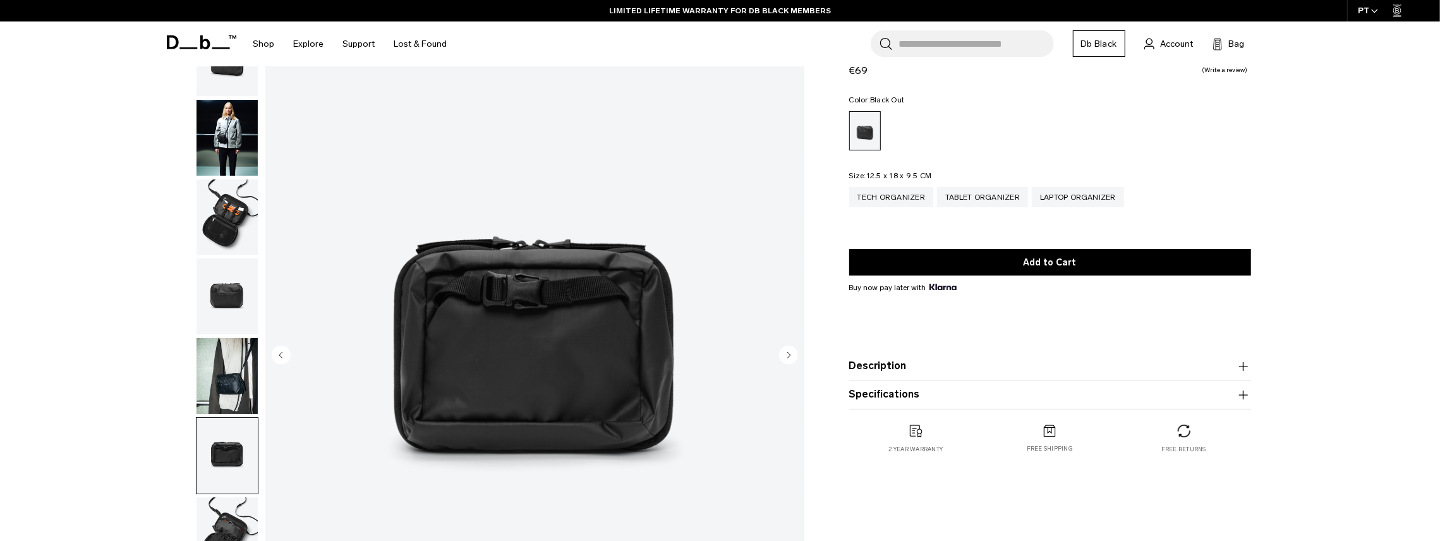
click at [226, 497] on img "button" at bounding box center [227, 535] width 61 height 76
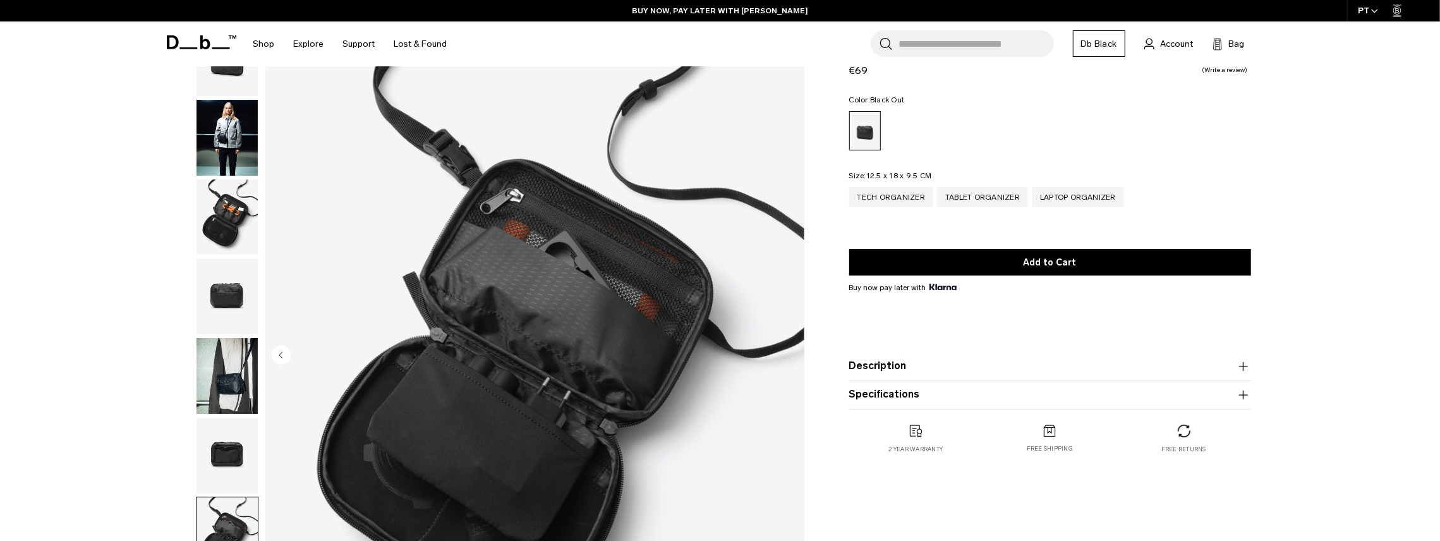
click at [217, 418] on img "button" at bounding box center [227, 456] width 61 height 76
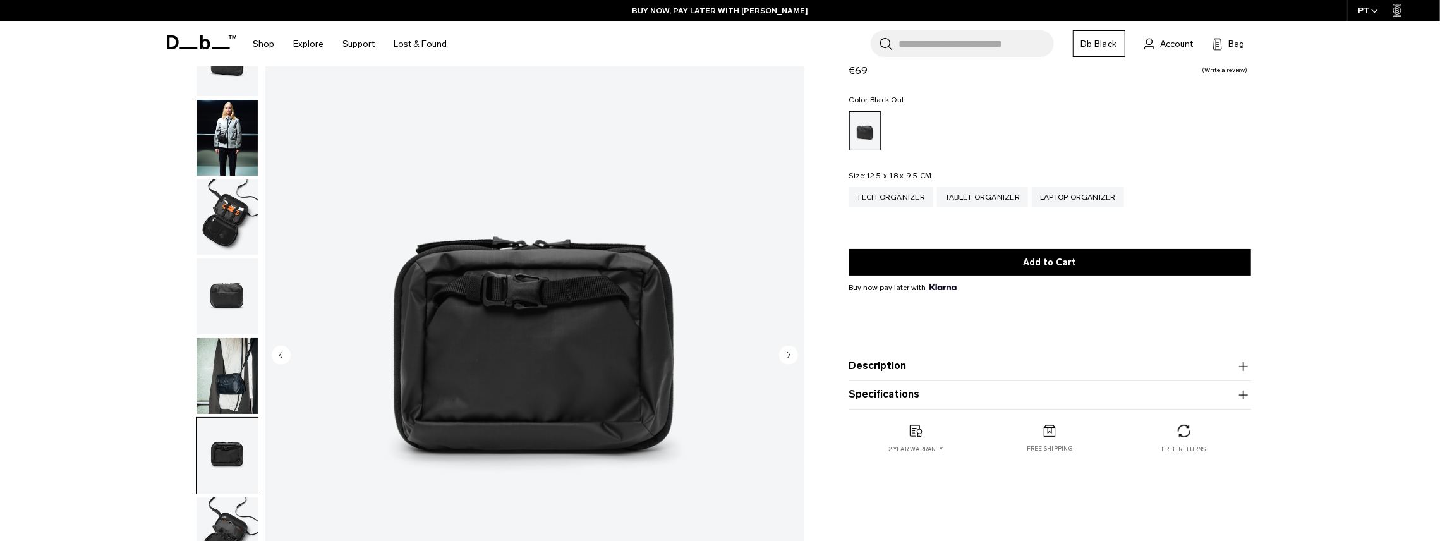
click at [221, 338] on img "button" at bounding box center [227, 376] width 61 height 76
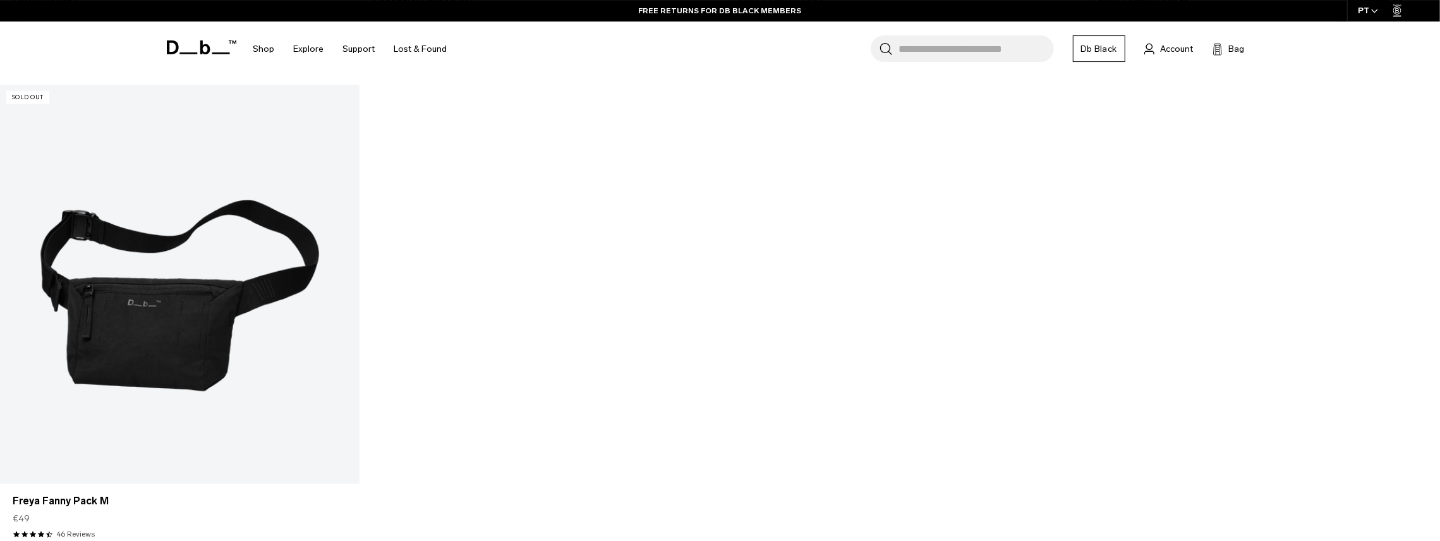
scroll to position [5323, 0]
